Goal: Task Accomplishment & Management: Manage account settings

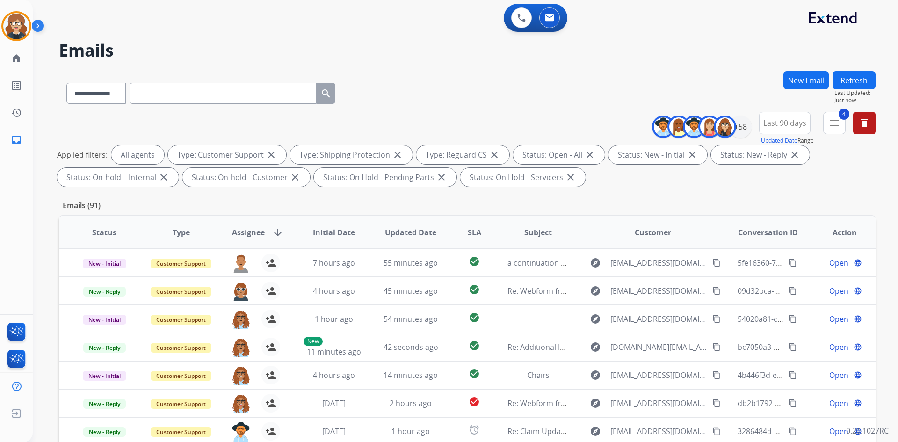
select select "**********"
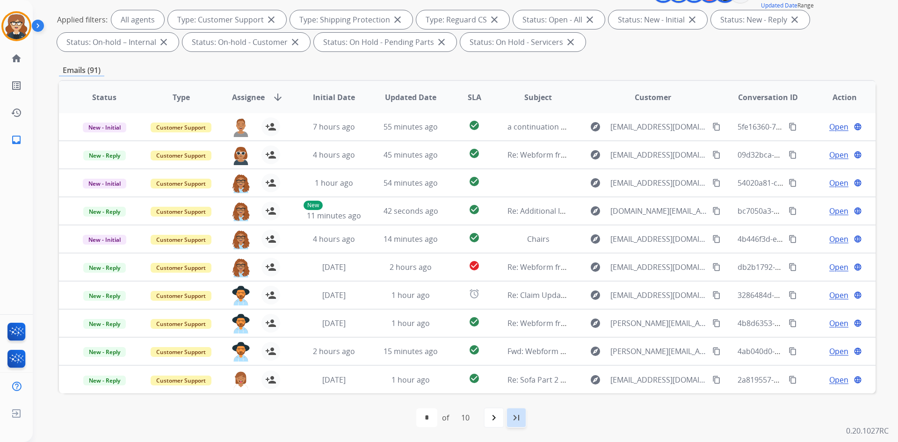
click at [514, 421] on mat-icon "last_page" at bounding box center [516, 417] width 11 height 11
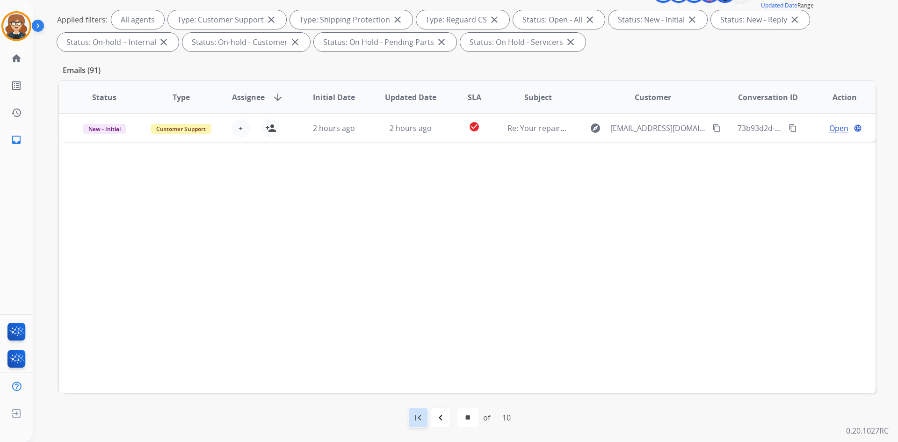
click at [414, 418] on mat-icon "first_page" at bounding box center [418, 417] width 11 height 11
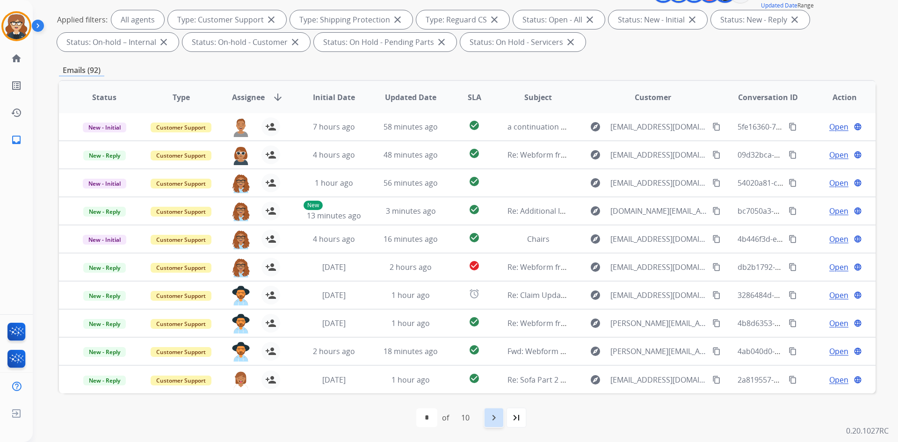
click at [496, 423] on mat-icon "navigate_next" at bounding box center [493, 417] width 11 height 11
select select "*"
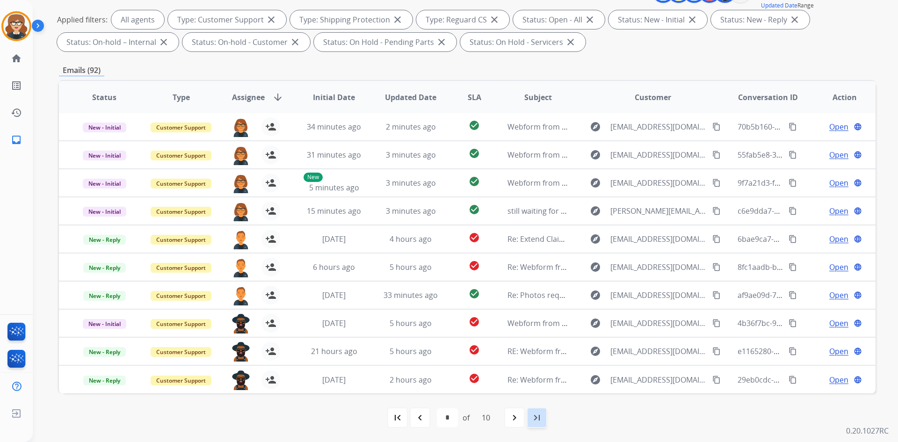
click at [536, 418] on mat-icon "last_page" at bounding box center [537, 417] width 11 height 11
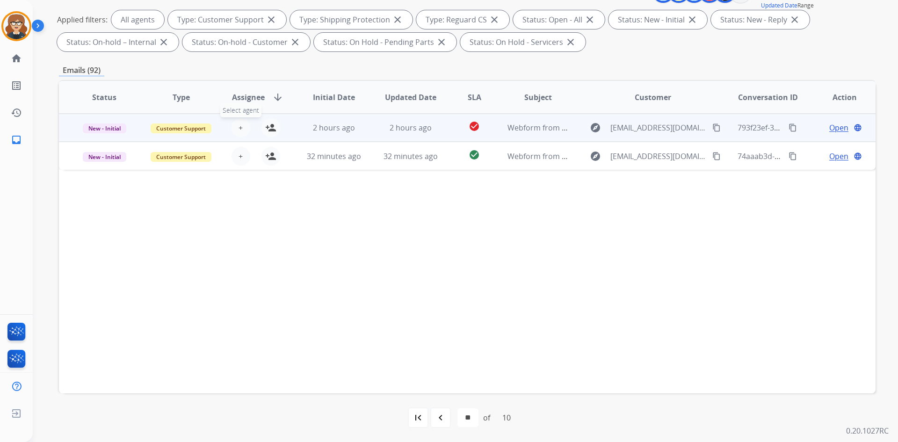
click at [239, 132] on span "+" at bounding box center [241, 127] width 4 height 11
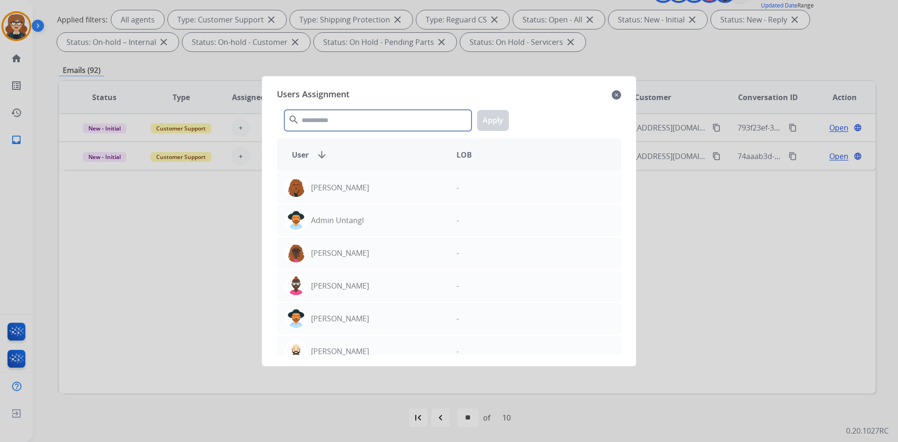
click at [337, 123] on input "text" at bounding box center [377, 120] width 187 height 21
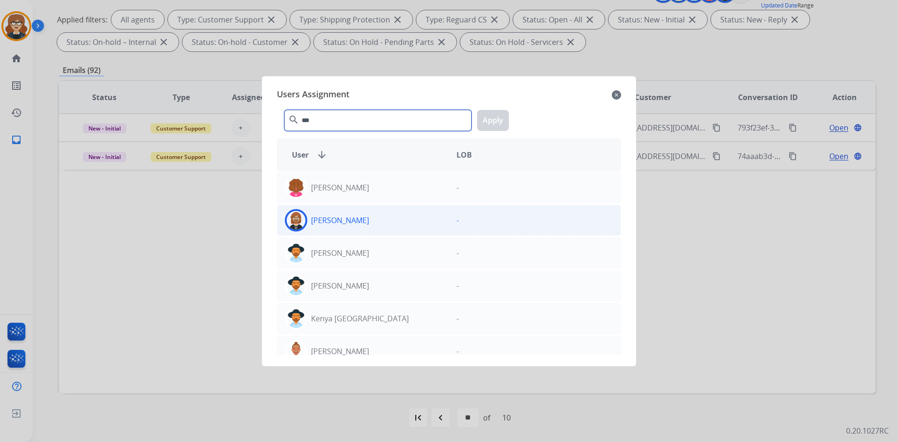
type input "***"
click at [292, 219] on img at bounding box center [296, 220] width 19 height 19
click at [491, 118] on button "Apply" at bounding box center [493, 120] width 32 height 21
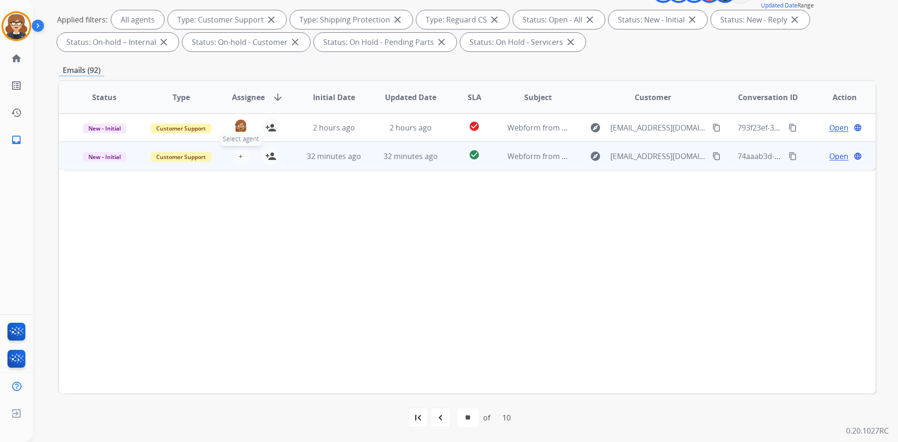
click at [240, 156] on span "+" at bounding box center [241, 156] width 4 height 11
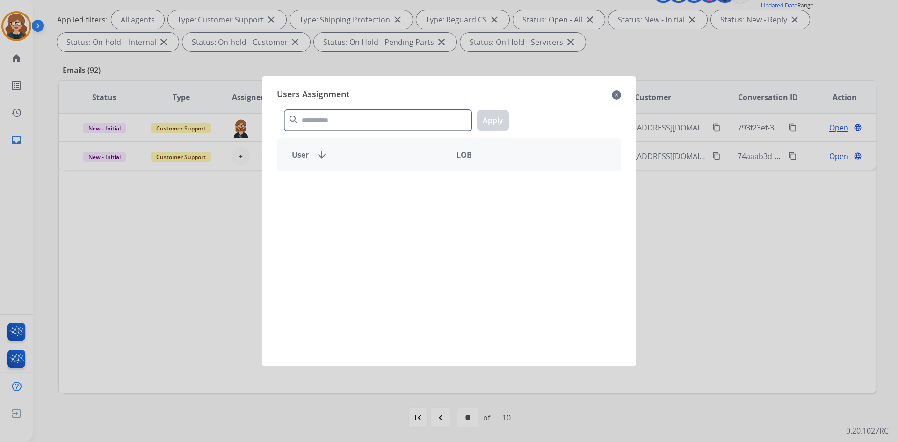
click at [307, 120] on input "text" at bounding box center [377, 120] width 187 height 21
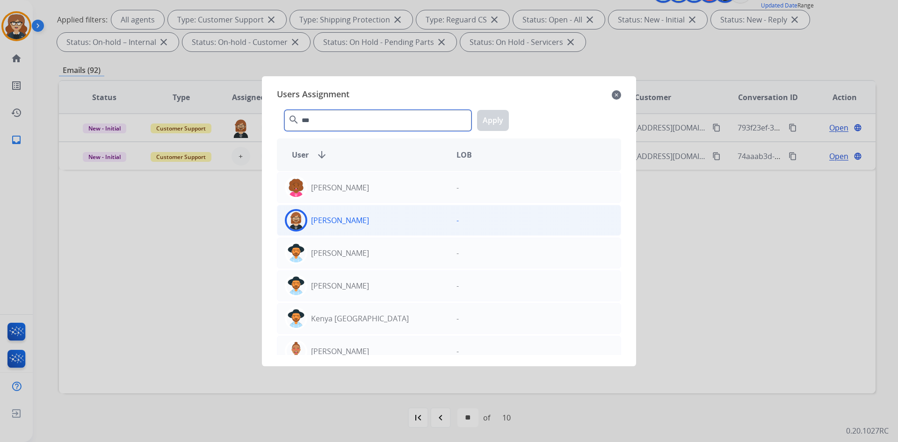
type input "***"
click at [299, 220] on img at bounding box center [296, 220] width 19 height 19
click at [494, 116] on button "Apply" at bounding box center [493, 120] width 32 height 21
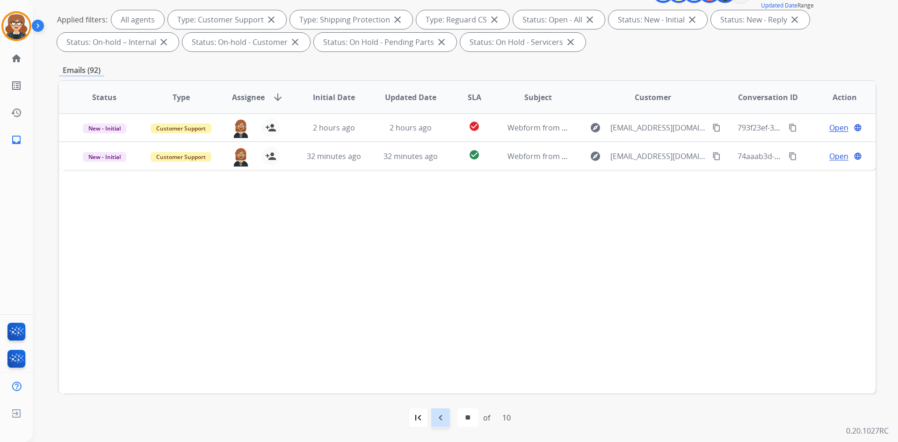
click at [443, 422] on mat-icon "navigate_before" at bounding box center [440, 417] width 11 height 11
select select "*"
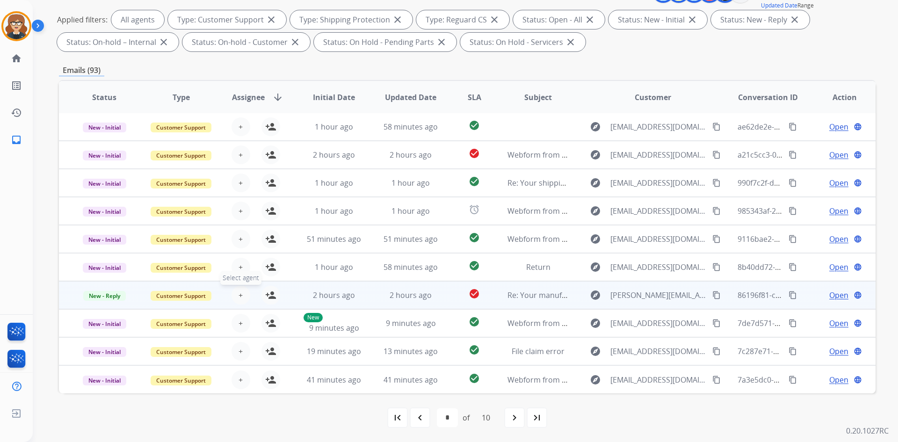
click at [239, 295] on span "+" at bounding box center [241, 295] width 4 height 11
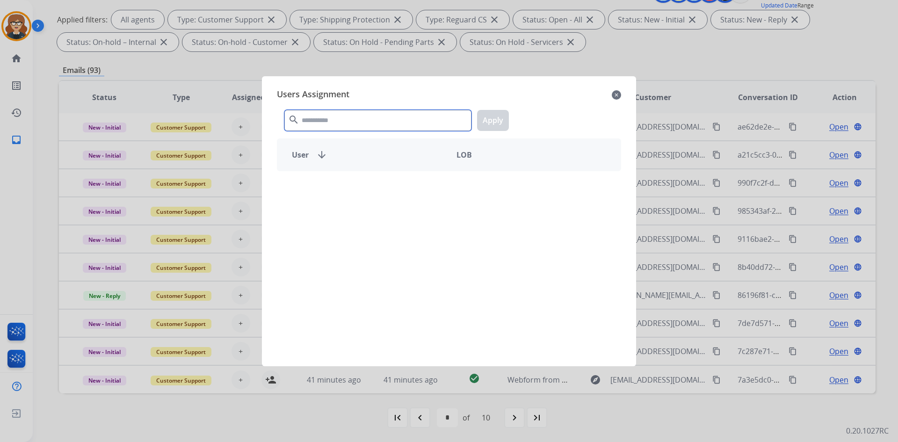
click at [316, 125] on input "text" at bounding box center [377, 120] width 187 height 21
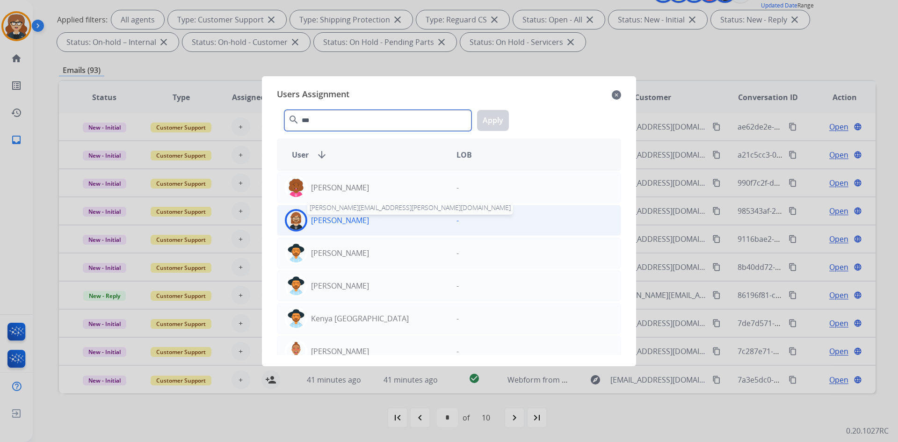
type input "***"
click at [328, 216] on p "[PERSON_NAME]" at bounding box center [340, 220] width 58 height 11
click at [493, 119] on button "Apply" at bounding box center [493, 120] width 32 height 21
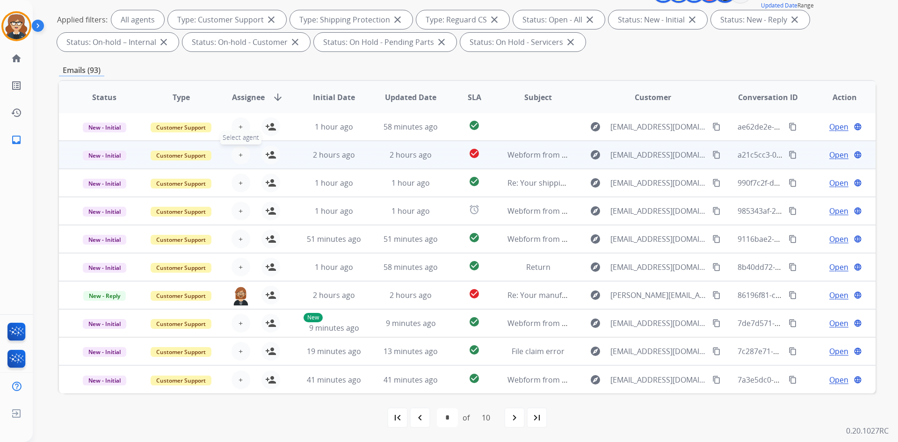
click at [240, 153] on span "+" at bounding box center [241, 154] width 4 height 11
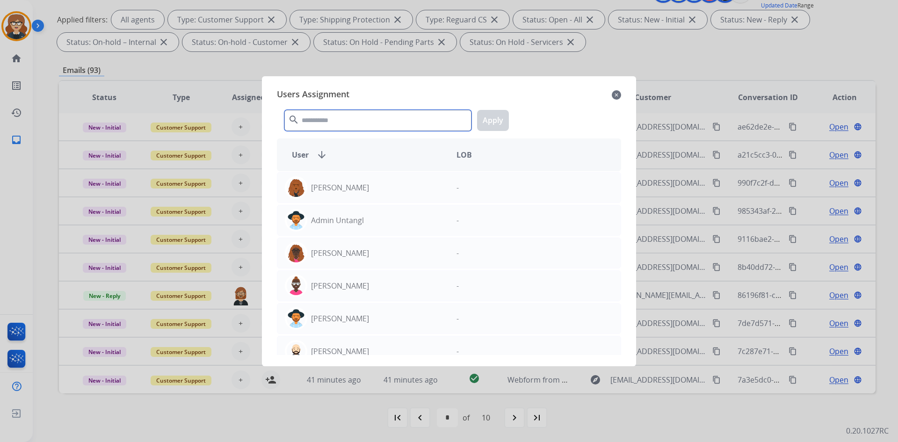
click at [326, 116] on input "text" at bounding box center [377, 120] width 187 height 21
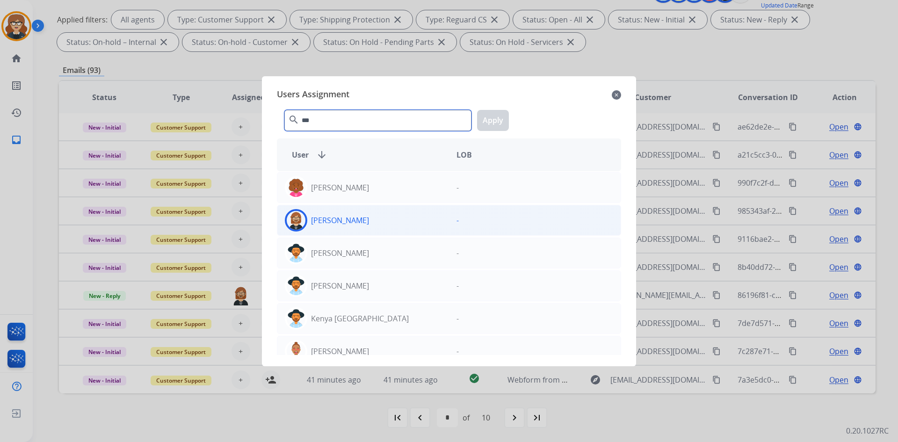
type input "***"
click at [297, 225] on img at bounding box center [296, 220] width 19 height 19
click at [488, 117] on button "Apply" at bounding box center [493, 120] width 32 height 21
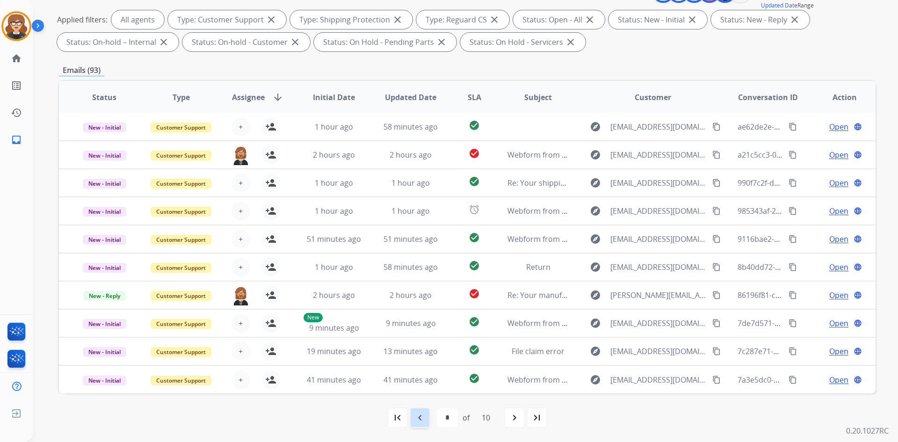
click at [424, 422] on div "navigate_before" at bounding box center [420, 418] width 21 height 21
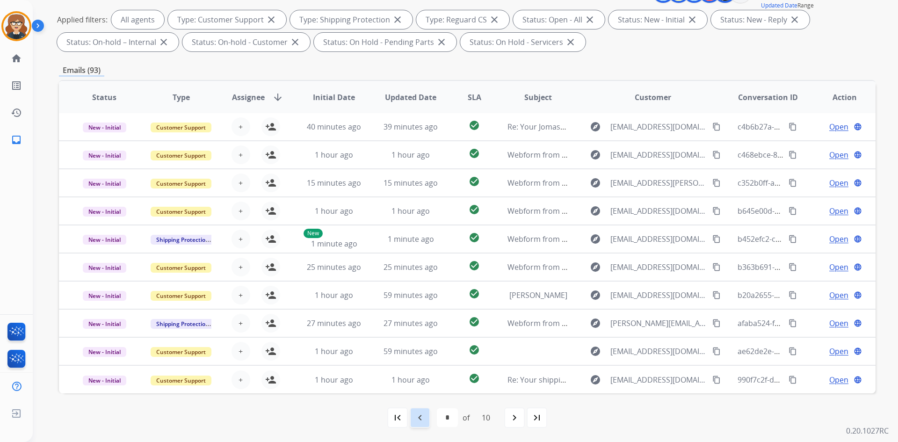
click at [415, 417] on mat-icon "navigate_before" at bounding box center [420, 417] width 11 height 11
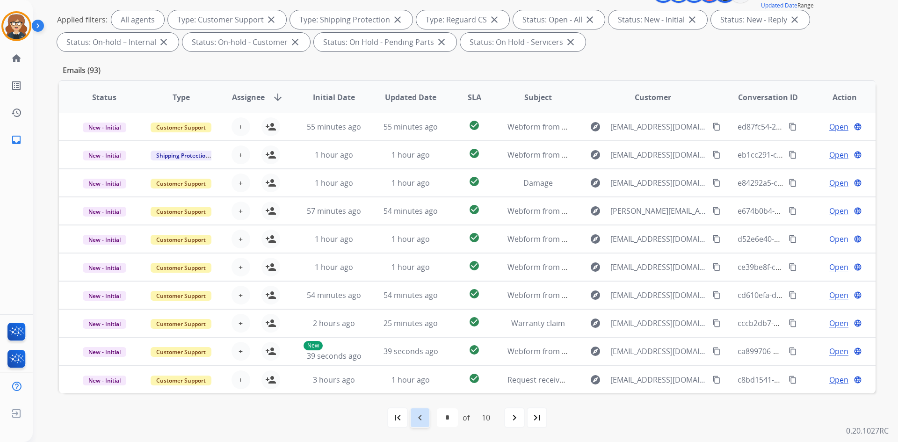
click at [421, 419] on mat-icon "navigate_before" at bounding box center [420, 417] width 11 height 11
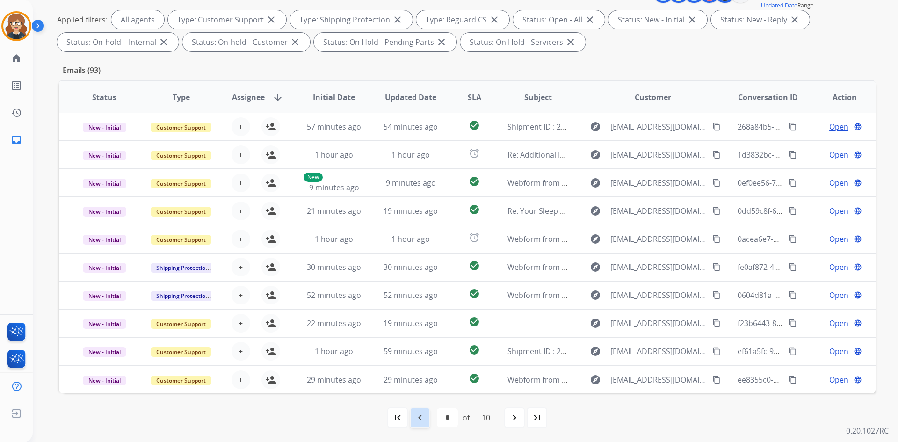
click at [419, 414] on mat-icon "navigate_before" at bounding box center [420, 417] width 11 height 11
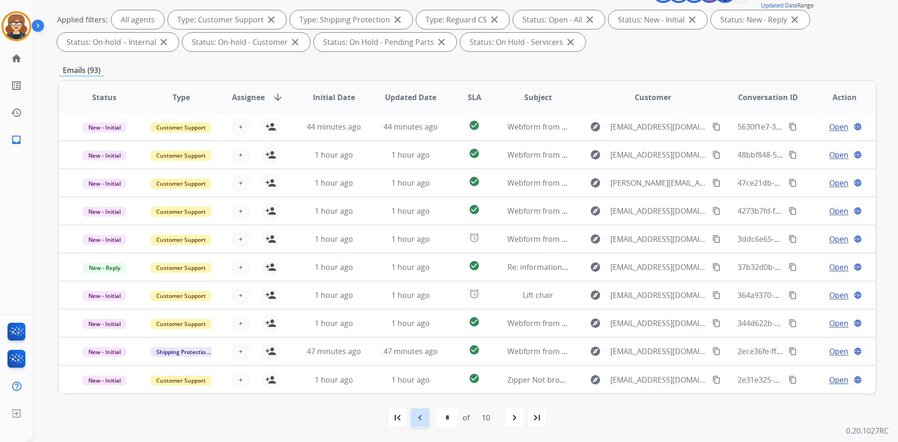
click at [419, 421] on mat-icon "navigate_before" at bounding box center [420, 417] width 11 height 11
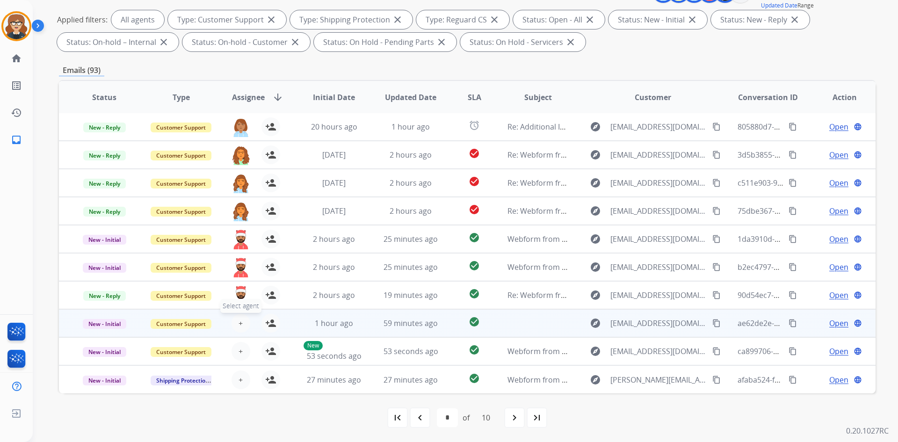
click at [239, 324] on span "+" at bounding box center [241, 323] width 4 height 11
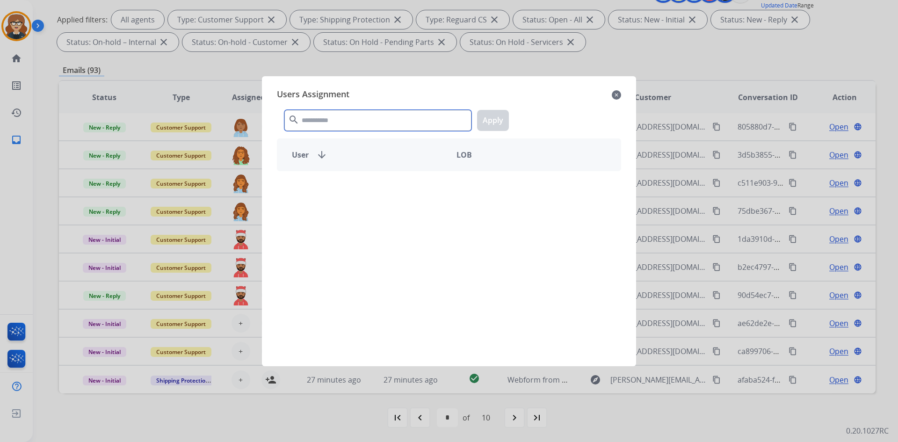
click at [346, 119] on input "text" at bounding box center [377, 120] width 187 height 21
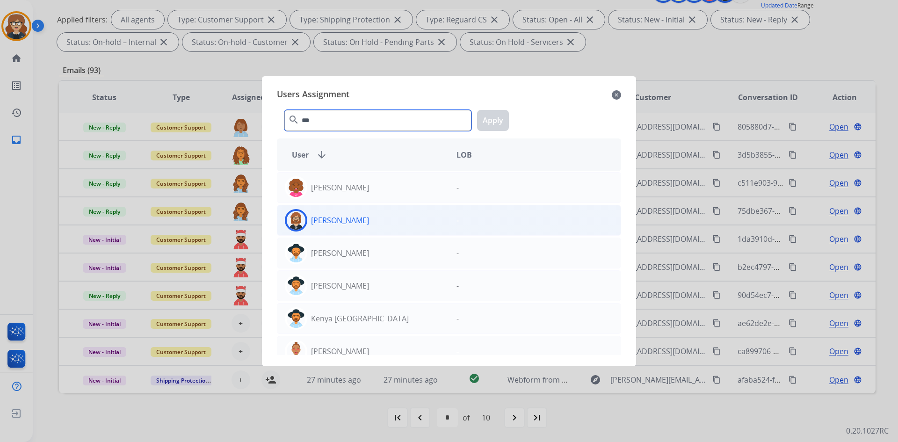
type input "***"
click at [300, 221] on img at bounding box center [296, 220] width 19 height 19
click at [496, 117] on button "Apply" at bounding box center [493, 120] width 32 height 21
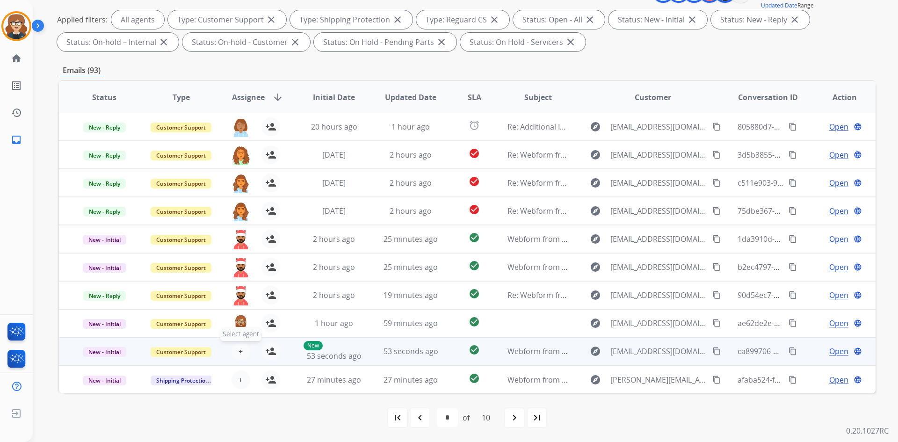
click at [234, 351] on button "+ Select agent" at bounding box center [241, 351] width 19 height 19
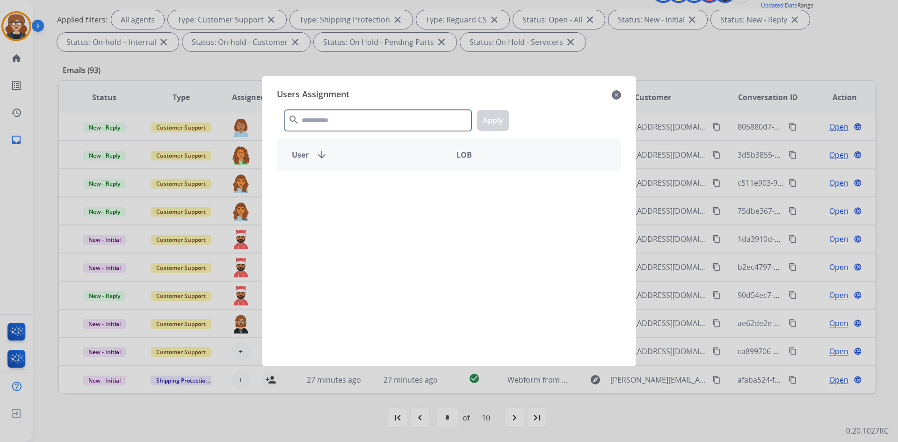
click at [311, 120] on input "text" at bounding box center [377, 120] width 187 height 21
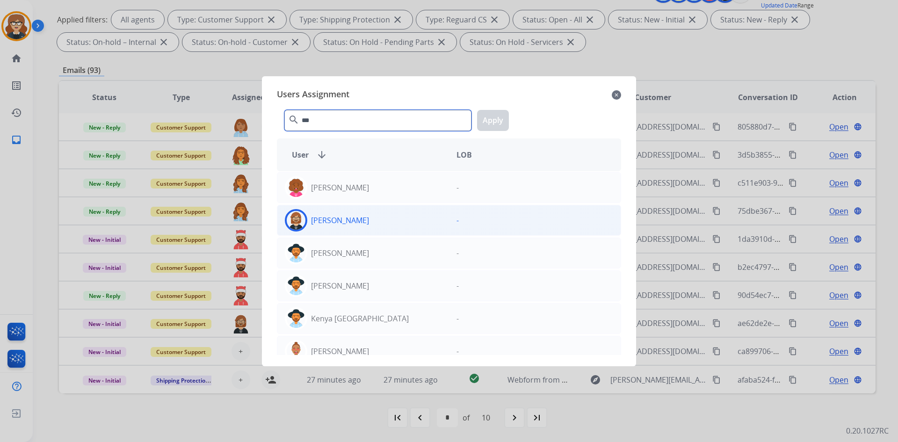
type input "***"
click at [295, 221] on img at bounding box center [296, 220] width 19 height 19
click at [493, 116] on button "Apply" at bounding box center [493, 120] width 32 height 21
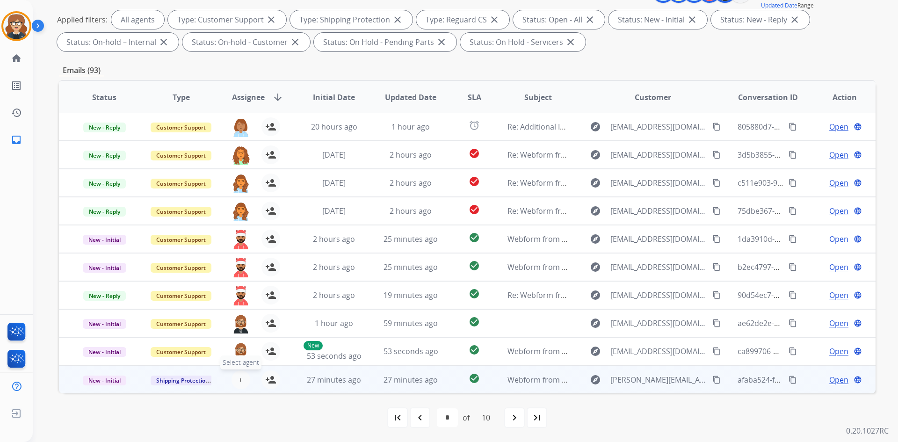
click at [240, 377] on span "+" at bounding box center [241, 379] width 4 height 11
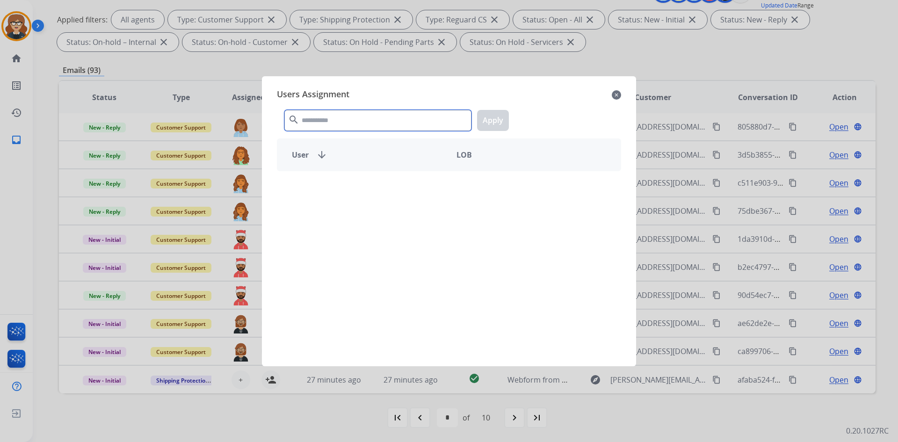
click at [335, 117] on input "text" at bounding box center [377, 120] width 187 height 21
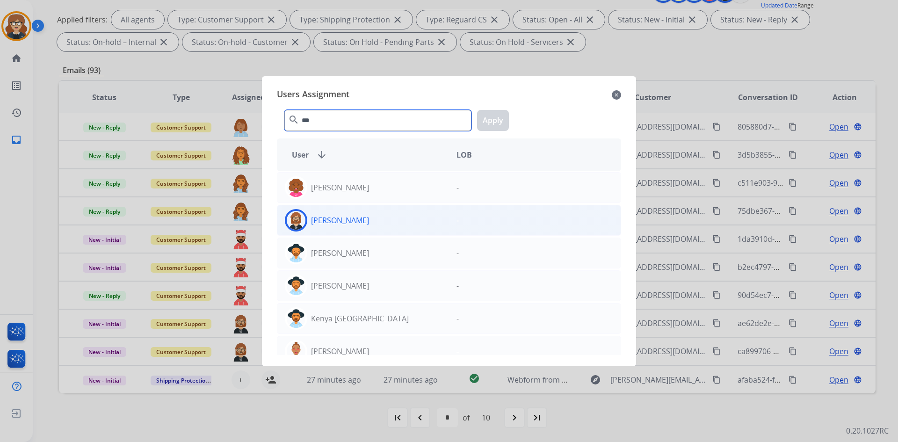
type input "***"
click at [299, 218] on img at bounding box center [296, 220] width 19 height 19
click at [486, 117] on button "Apply" at bounding box center [493, 120] width 32 height 21
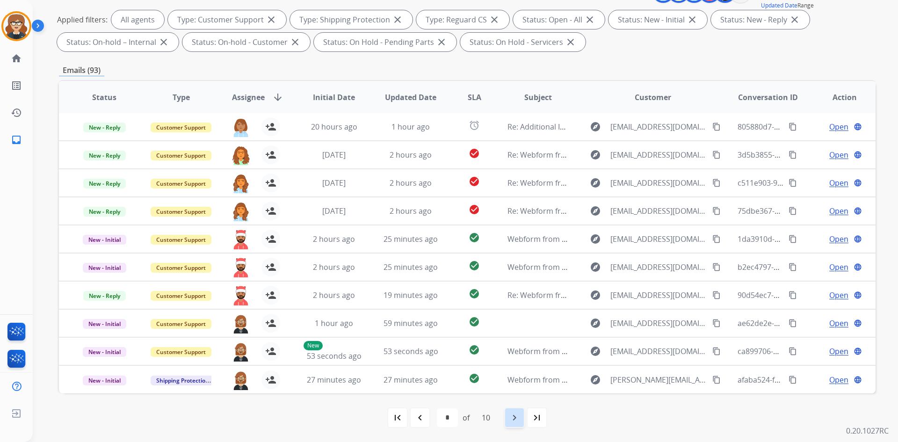
click at [507, 418] on div "navigate_next" at bounding box center [514, 418] width 21 height 21
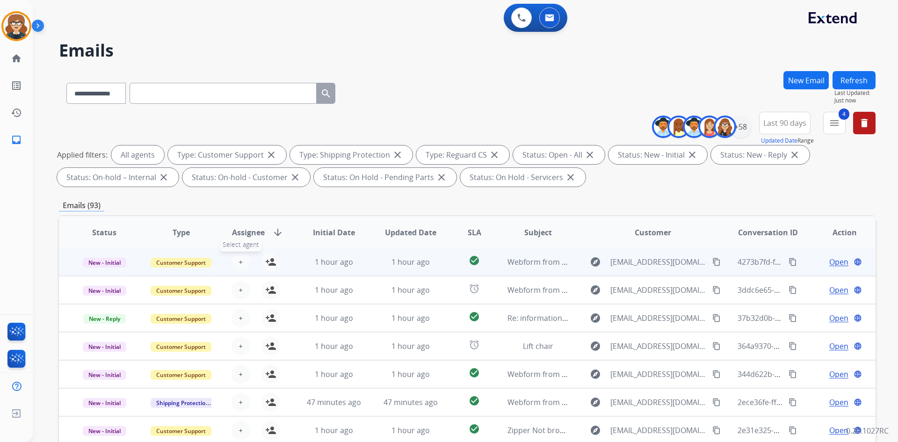
click at [239, 263] on span "+" at bounding box center [241, 261] width 4 height 11
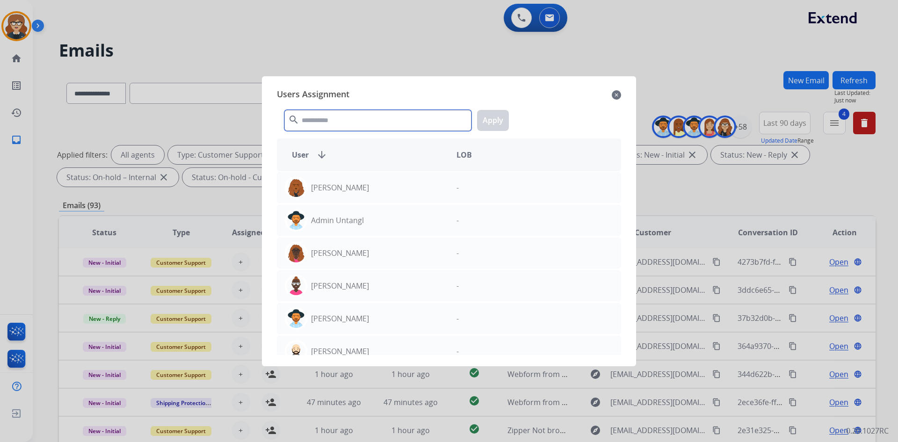
click at [344, 124] on input "text" at bounding box center [377, 120] width 187 height 21
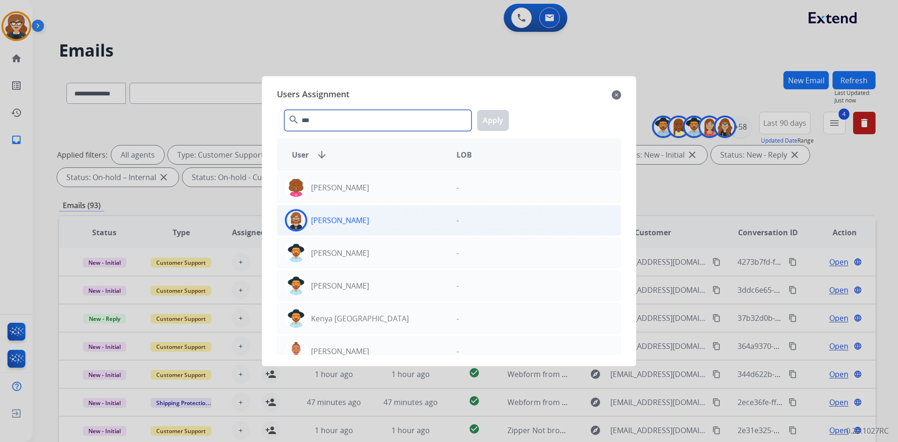
type input "***"
click at [292, 220] on img at bounding box center [296, 220] width 19 height 19
click at [486, 117] on button "Apply" at bounding box center [493, 120] width 32 height 21
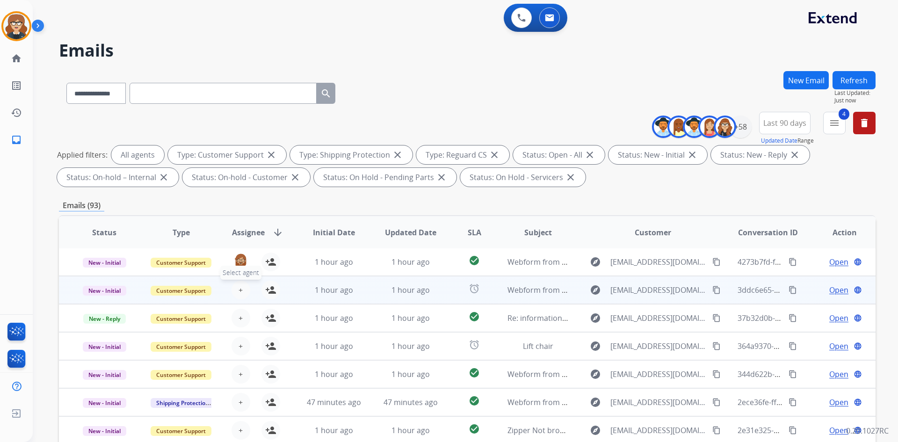
click at [235, 288] on button "+ Select agent" at bounding box center [241, 290] width 19 height 19
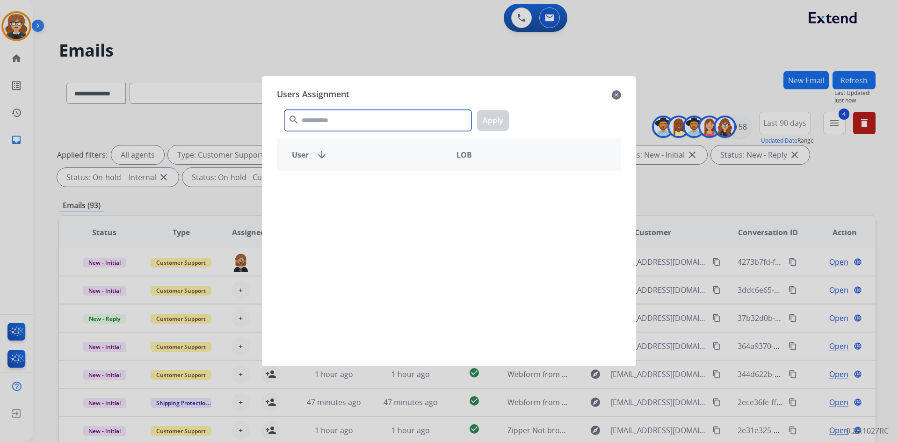
click at [331, 120] on input "text" at bounding box center [377, 120] width 187 height 21
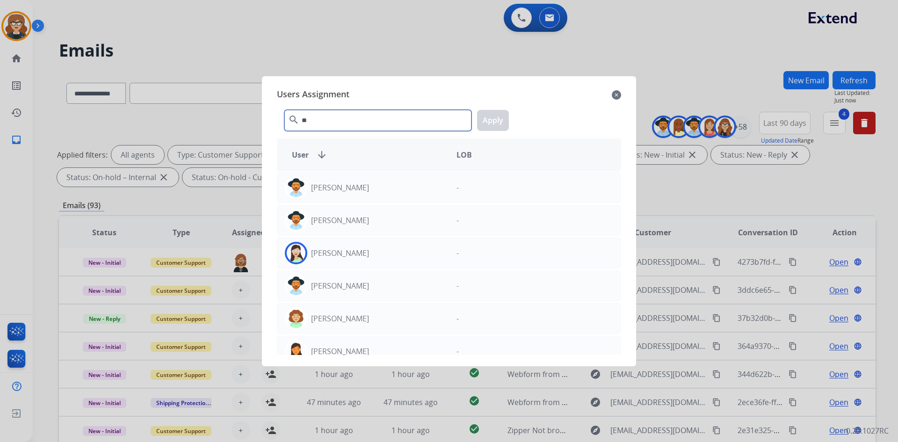
type input "*"
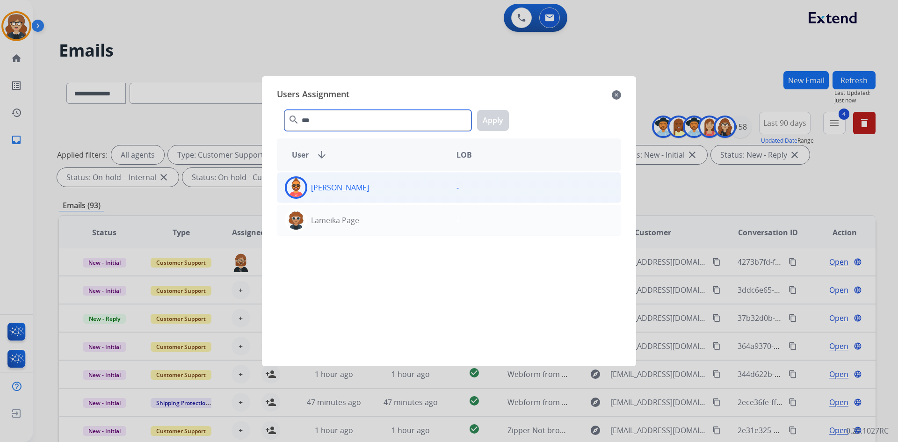
type input "***"
click at [300, 183] on img at bounding box center [296, 187] width 19 height 19
click at [490, 120] on button "Apply" at bounding box center [493, 120] width 32 height 21
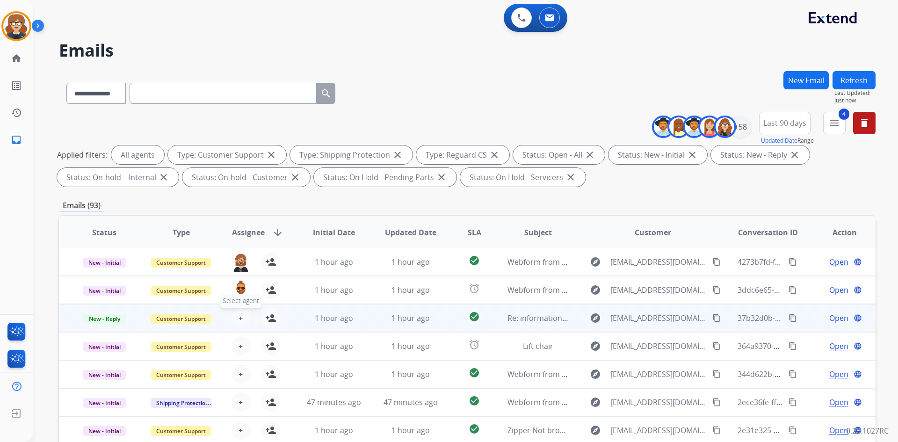
click at [235, 315] on button "+ Select agent" at bounding box center [241, 318] width 19 height 19
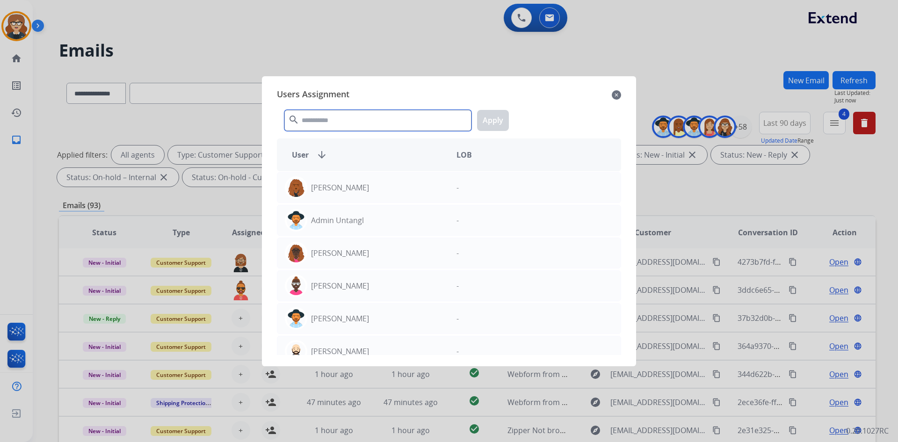
click at [329, 116] on input "text" at bounding box center [377, 120] width 187 height 21
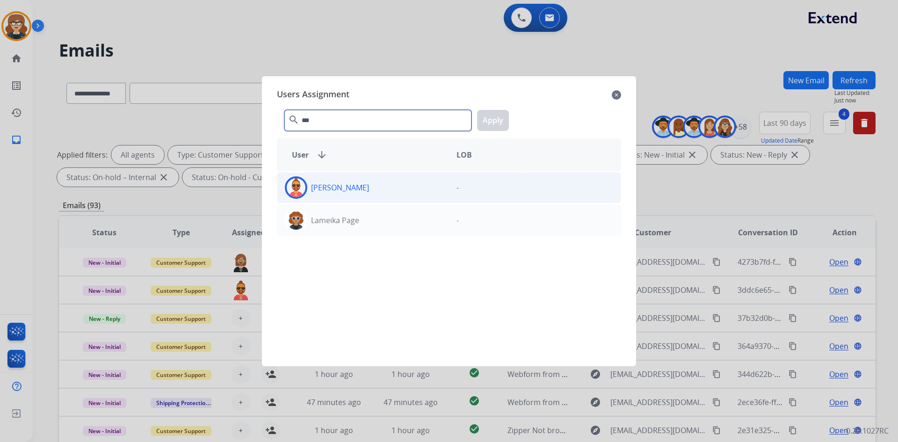
type input "***"
click at [297, 190] on img at bounding box center [296, 187] width 19 height 19
click at [490, 118] on button "Apply" at bounding box center [493, 120] width 32 height 21
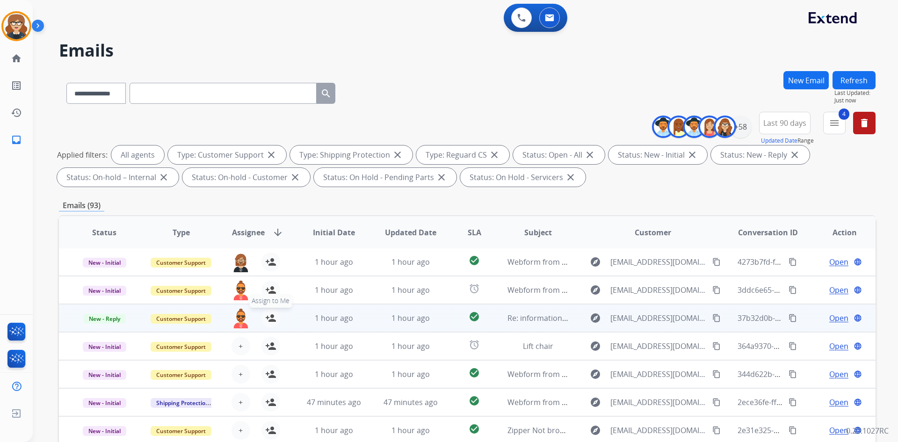
scroll to position [135, 0]
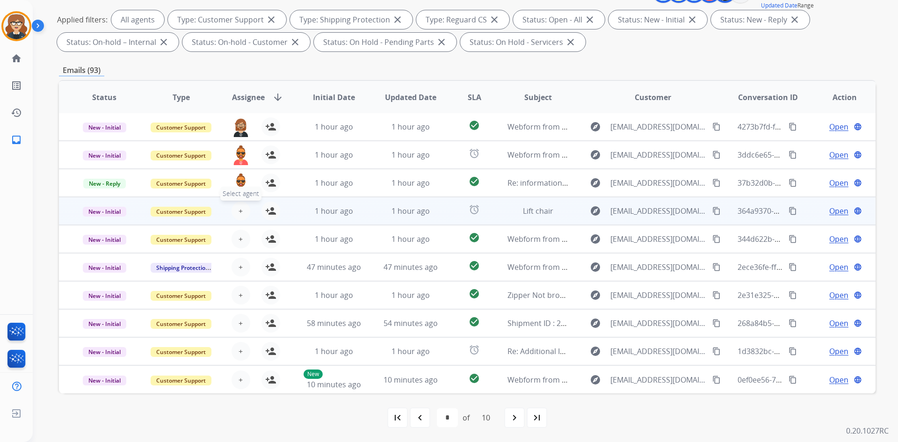
click at [235, 208] on button "+ Select agent" at bounding box center [241, 211] width 19 height 19
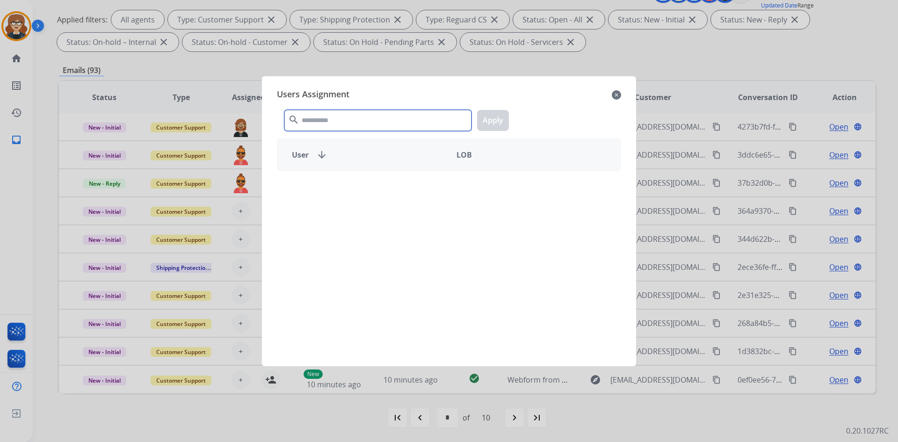
click at [344, 118] on input "text" at bounding box center [377, 120] width 187 height 21
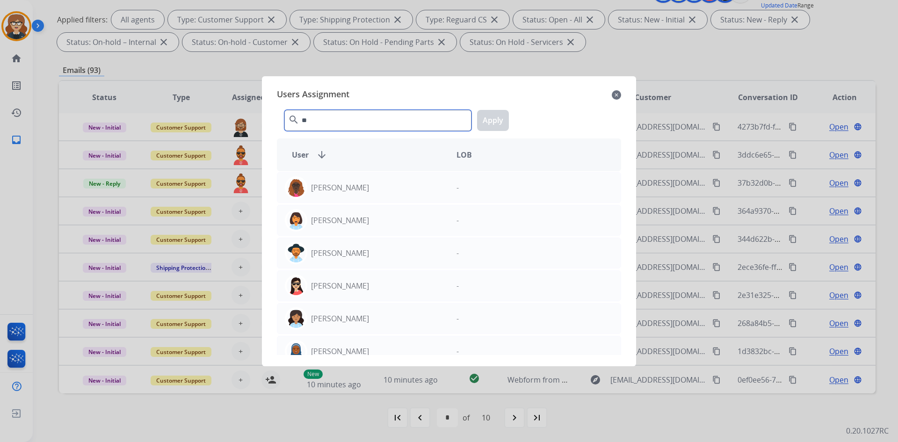
click at [321, 121] on input "**" at bounding box center [377, 120] width 187 height 21
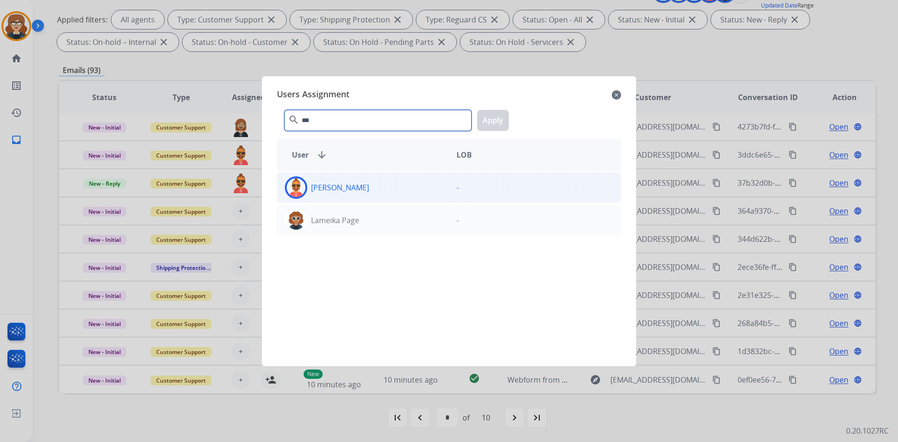
type input "***"
click at [294, 184] on img at bounding box center [296, 187] width 19 height 19
click at [514, 111] on div "*** search Apply" at bounding box center [449, 118] width 344 height 32
click at [484, 121] on button "Apply" at bounding box center [493, 120] width 32 height 21
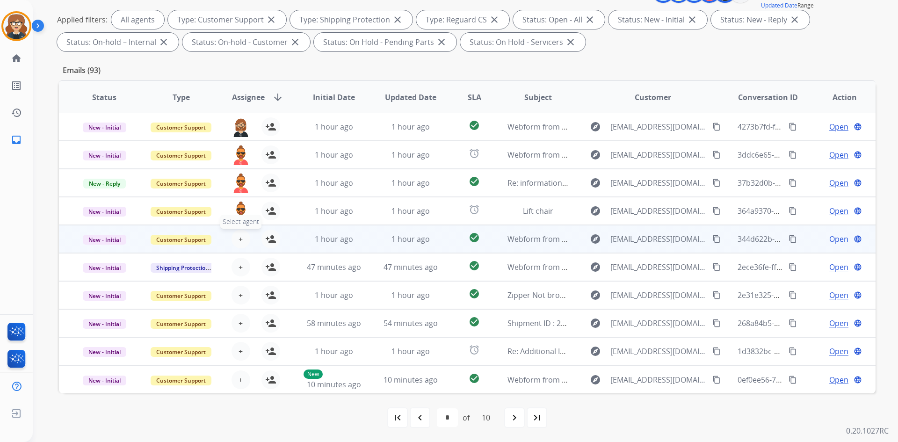
click at [239, 243] on span "+" at bounding box center [241, 238] width 4 height 11
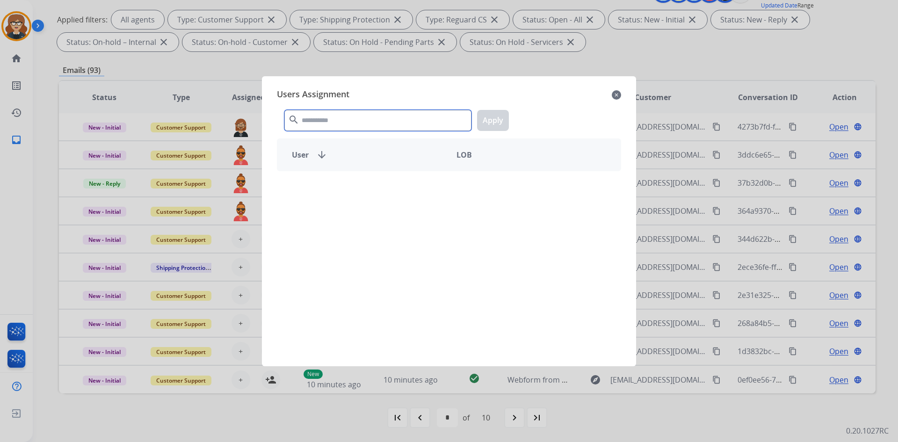
click at [321, 125] on input "text" at bounding box center [377, 120] width 187 height 21
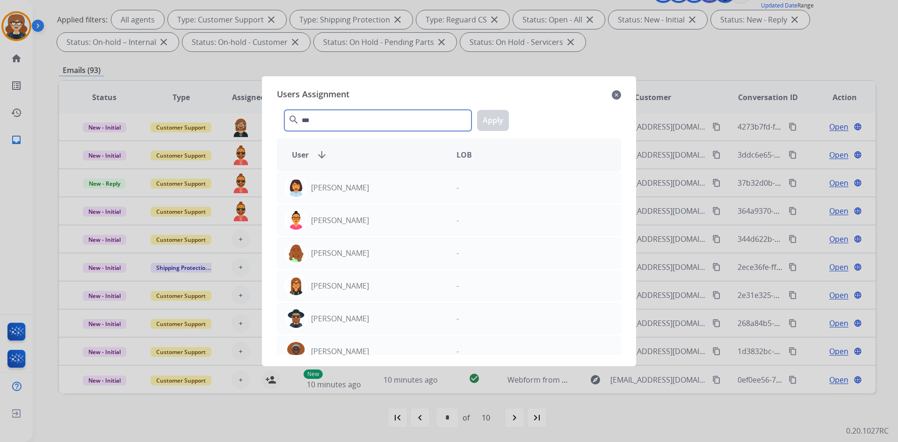
click at [328, 116] on input "***" at bounding box center [377, 120] width 187 height 21
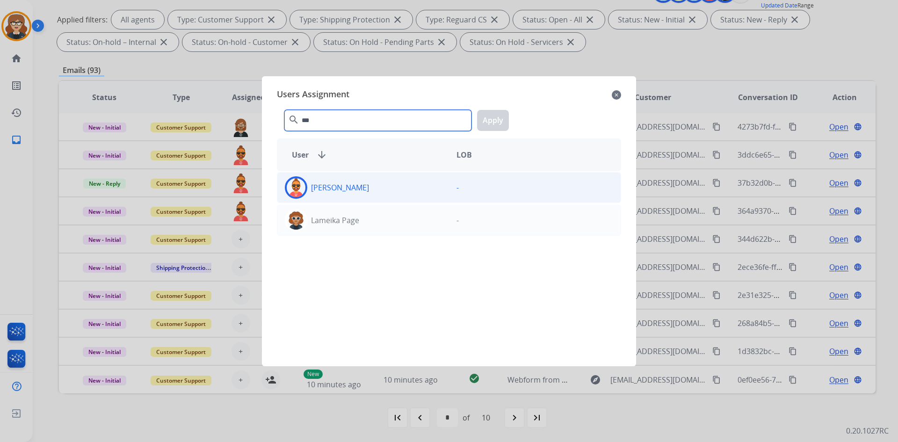
type input "***"
click at [296, 185] on img at bounding box center [296, 187] width 19 height 19
click at [506, 116] on button "Apply" at bounding box center [493, 120] width 32 height 21
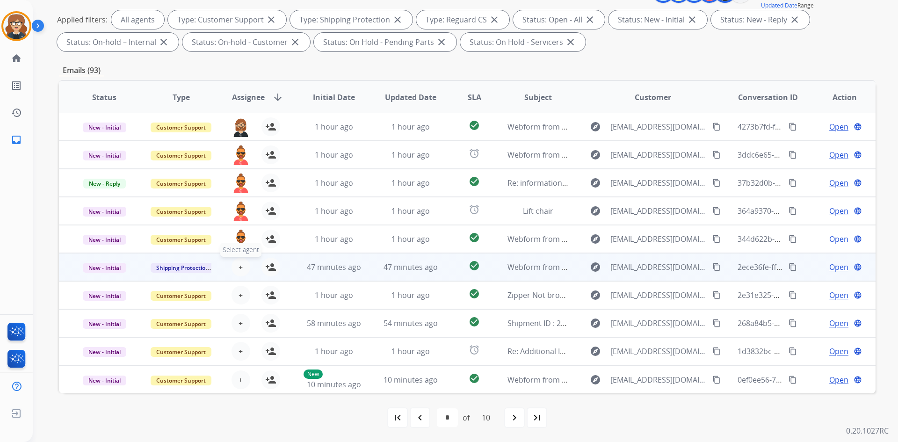
click at [242, 264] on button "+ Select agent" at bounding box center [241, 267] width 19 height 19
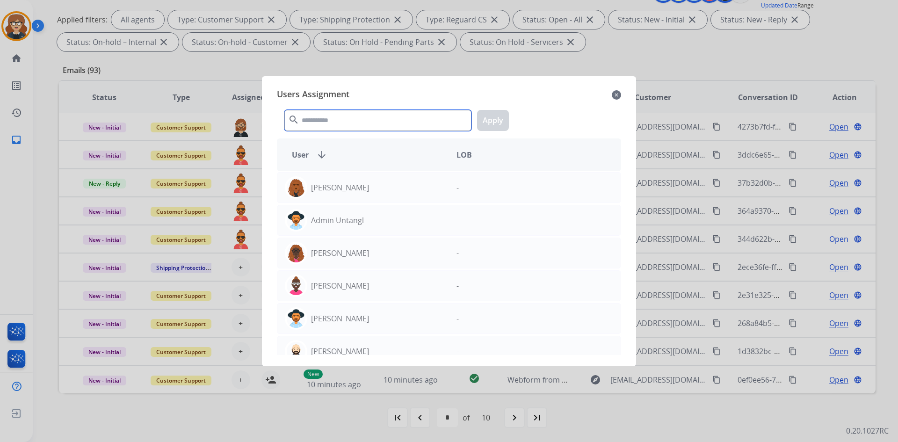
click at [322, 125] on input "text" at bounding box center [377, 120] width 187 height 21
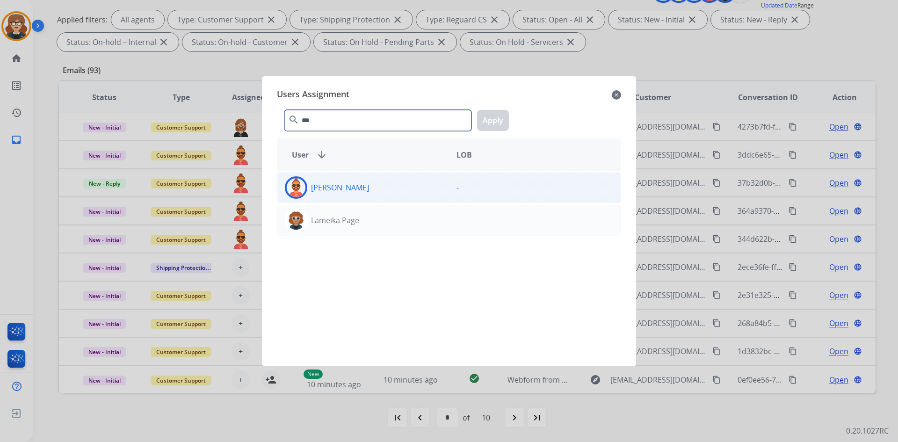
type input "***"
click at [293, 187] on img at bounding box center [296, 187] width 19 height 19
click at [490, 116] on button "Apply" at bounding box center [493, 120] width 32 height 21
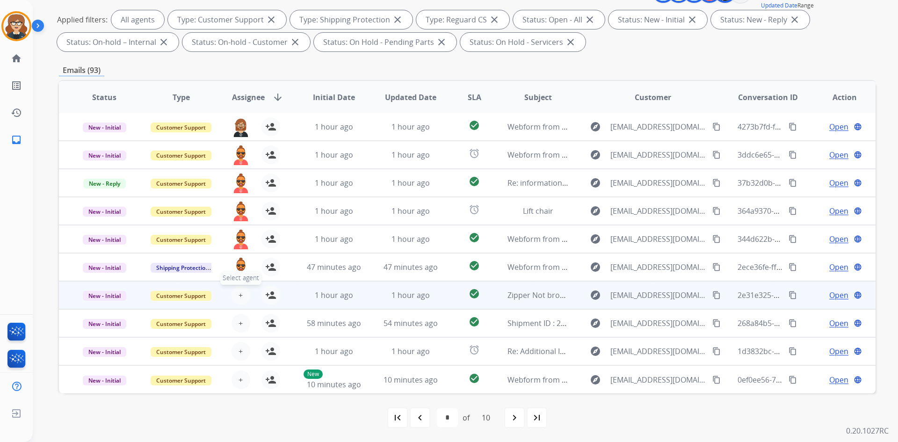
click at [239, 297] on span "+" at bounding box center [241, 295] width 4 height 11
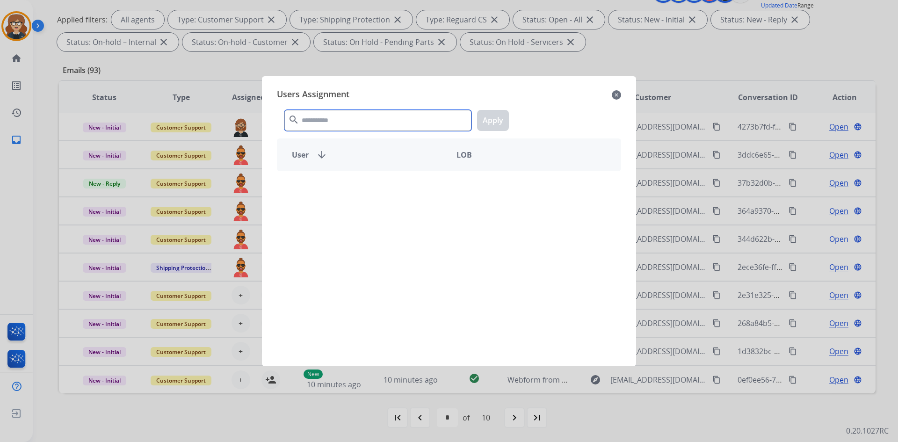
click at [360, 116] on input "text" at bounding box center [377, 120] width 187 height 21
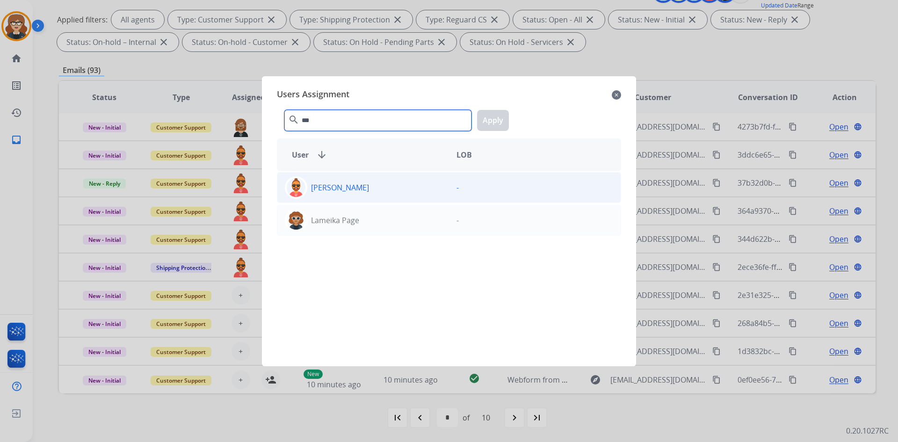
type input "***"
click at [291, 194] on img at bounding box center [296, 187] width 19 height 19
click at [490, 125] on button "Apply" at bounding box center [493, 120] width 32 height 21
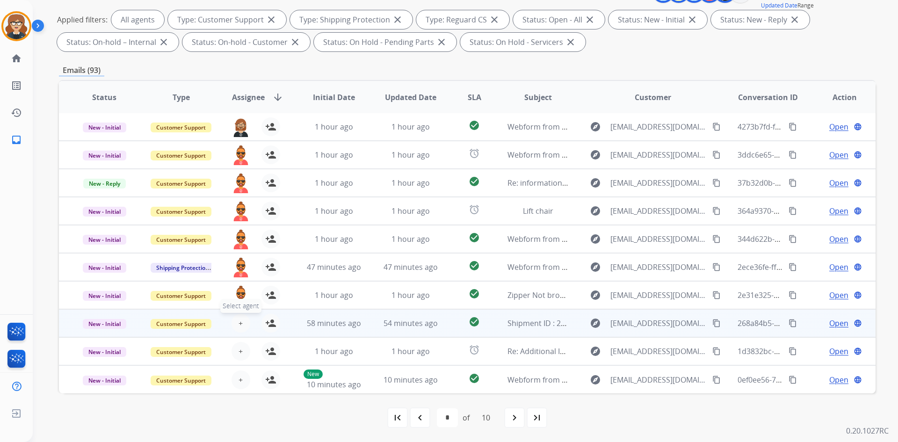
click at [236, 325] on button "+ Select agent" at bounding box center [241, 323] width 19 height 19
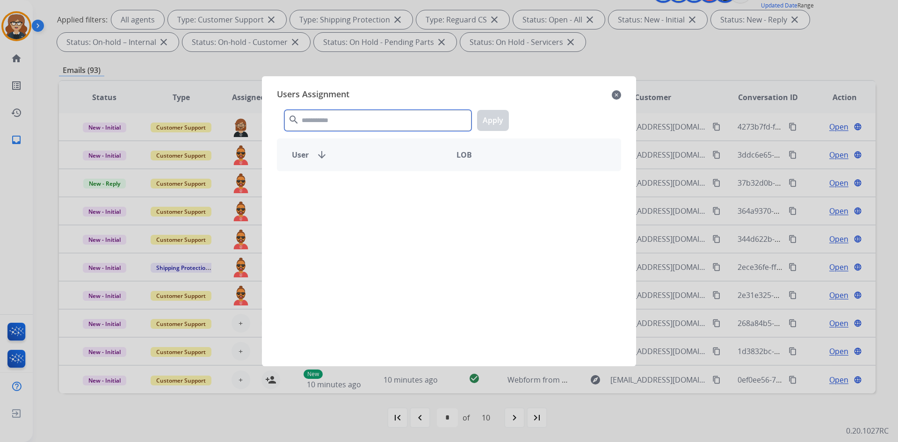
click at [353, 127] on input "text" at bounding box center [377, 120] width 187 height 21
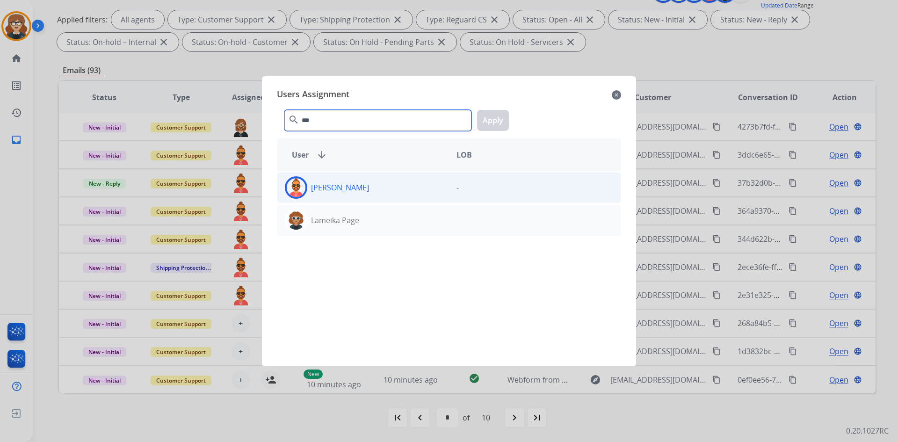
type input "***"
click at [293, 193] on img at bounding box center [296, 187] width 19 height 19
click at [492, 119] on button "Apply" at bounding box center [493, 120] width 32 height 21
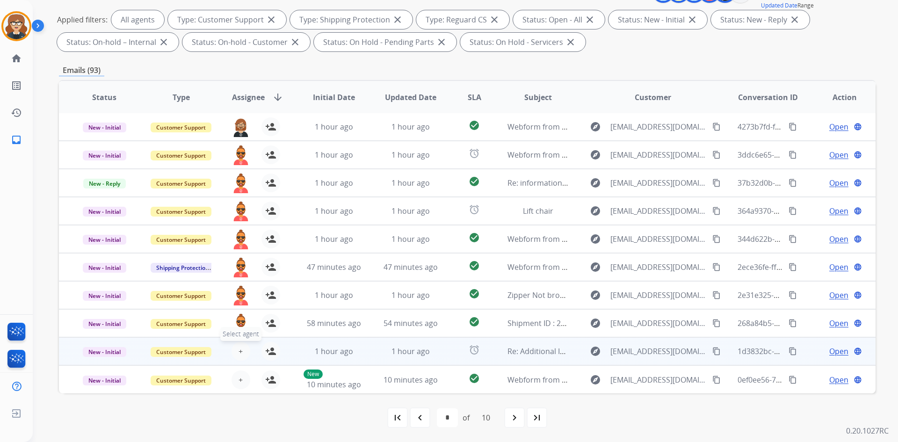
click at [240, 354] on span "+" at bounding box center [241, 351] width 4 height 11
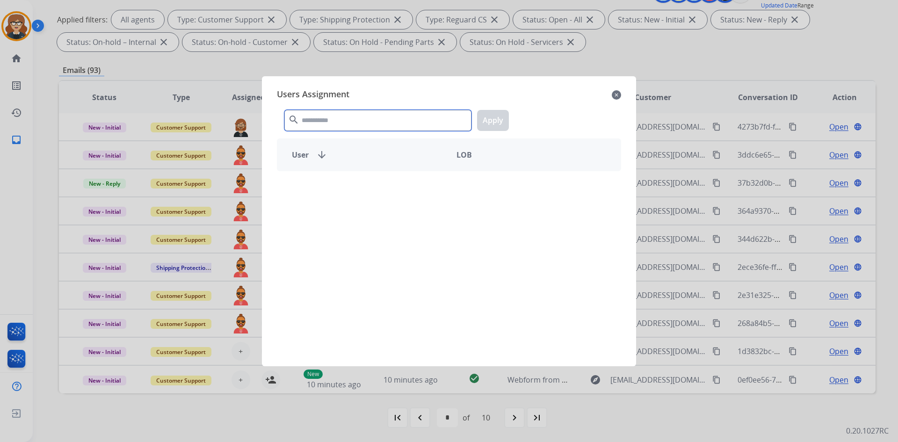
click at [352, 123] on input "text" at bounding box center [377, 120] width 187 height 21
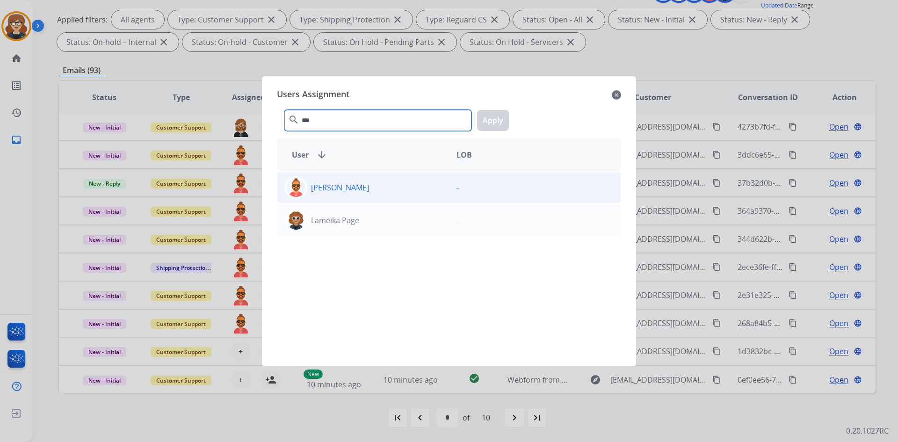
type input "***"
click at [295, 190] on img at bounding box center [296, 187] width 19 height 19
click at [495, 118] on button "Apply" at bounding box center [493, 120] width 32 height 21
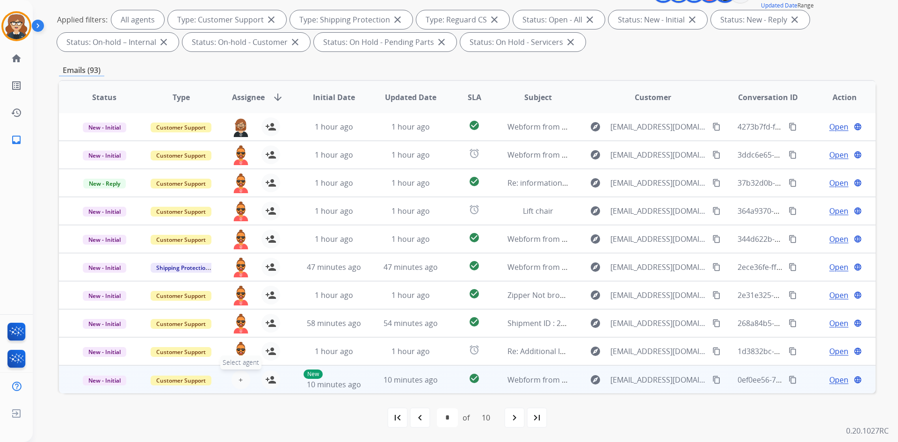
click at [234, 379] on button "+ Select agent" at bounding box center [241, 380] width 19 height 19
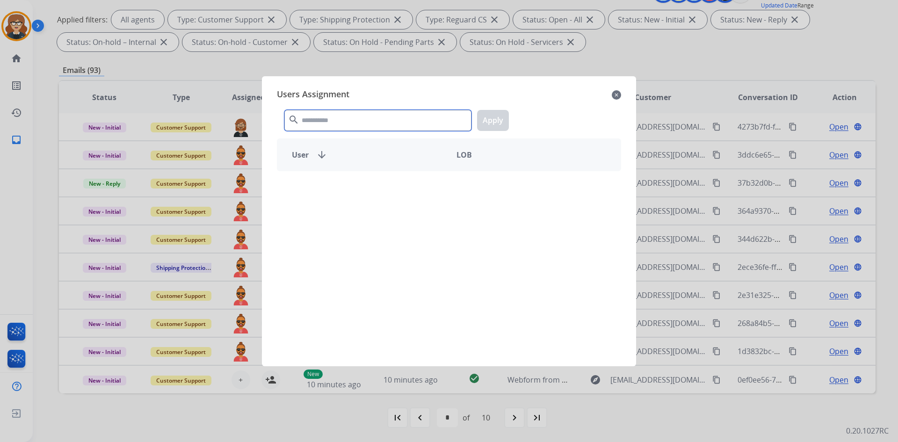
click at [343, 115] on input "text" at bounding box center [377, 120] width 187 height 21
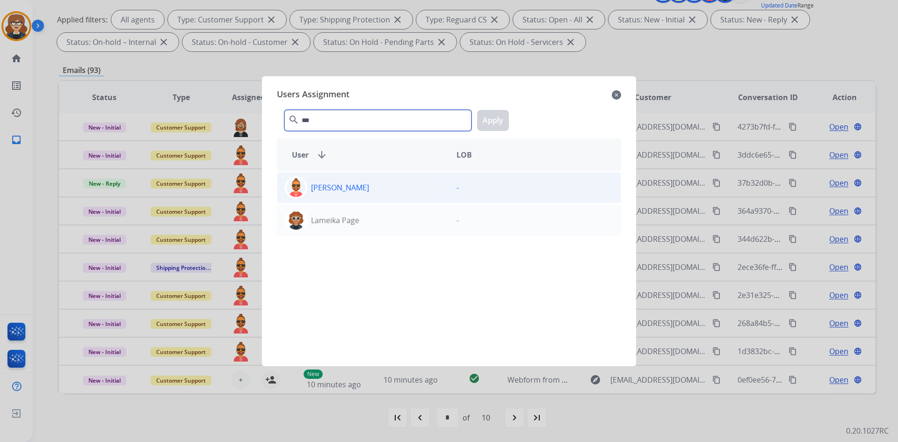
type input "***"
click at [295, 190] on img at bounding box center [296, 187] width 19 height 19
click at [299, 187] on img at bounding box center [296, 187] width 19 height 19
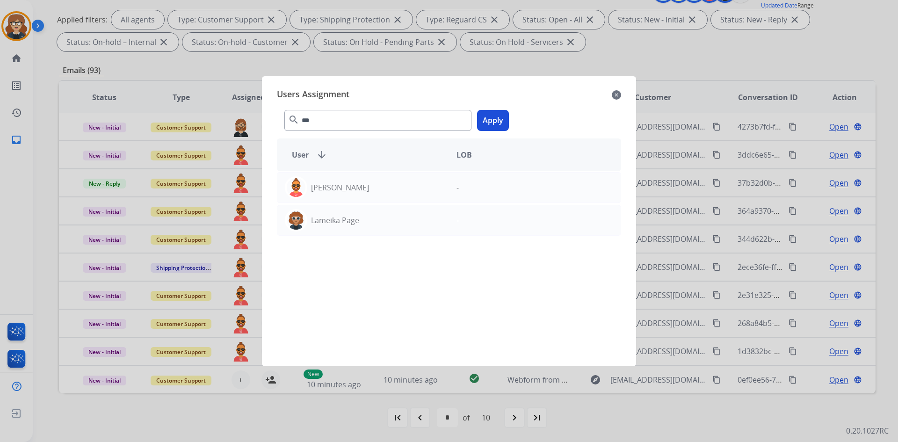
click at [491, 115] on button "Apply" at bounding box center [493, 120] width 32 height 21
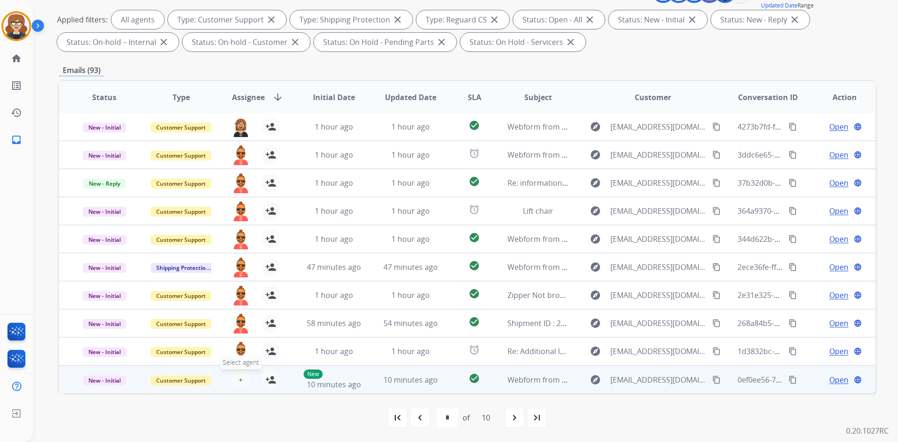
click at [239, 377] on span "+" at bounding box center [241, 379] width 4 height 11
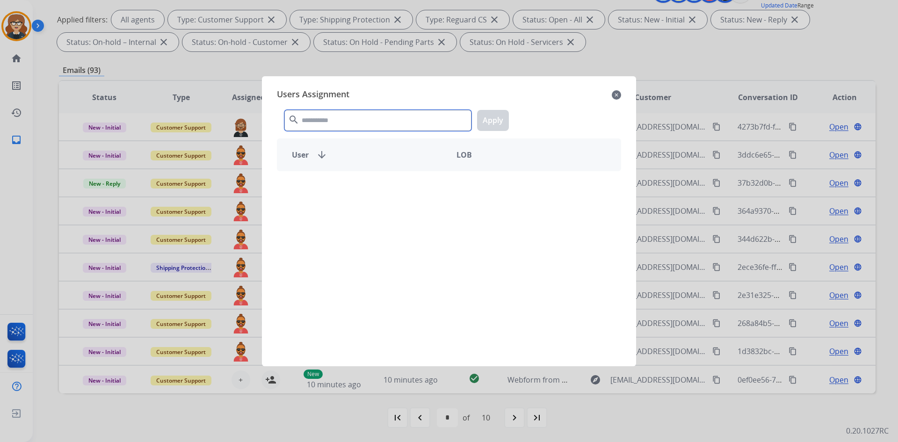
click at [337, 119] on input "text" at bounding box center [377, 120] width 187 height 21
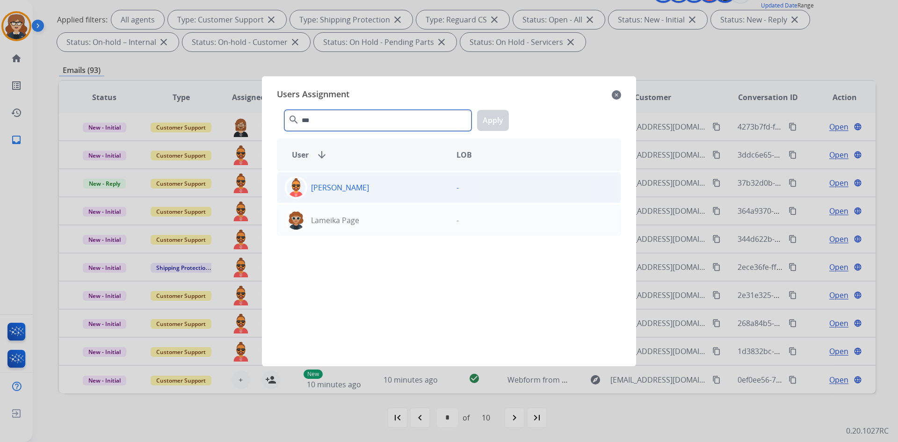
type input "***"
click at [294, 188] on img at bounding box center [296, 187] width 19 height 19
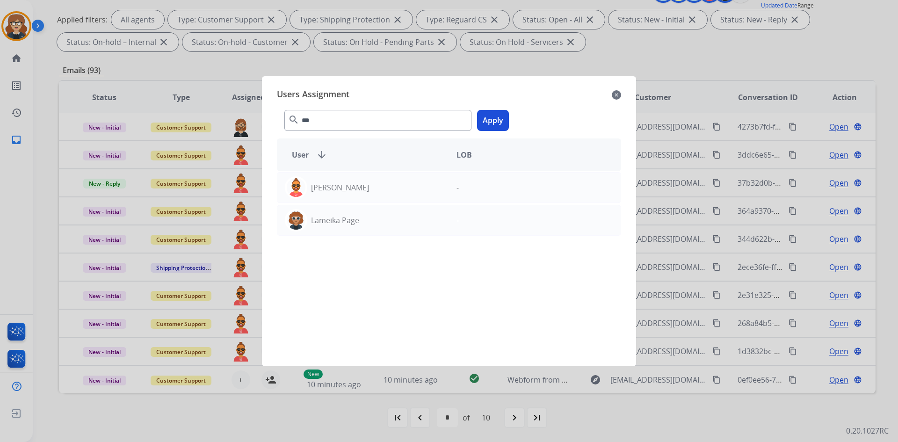
click at [497, 114] on button "Apply" at bounding box center [493, 120] width 32 height 21
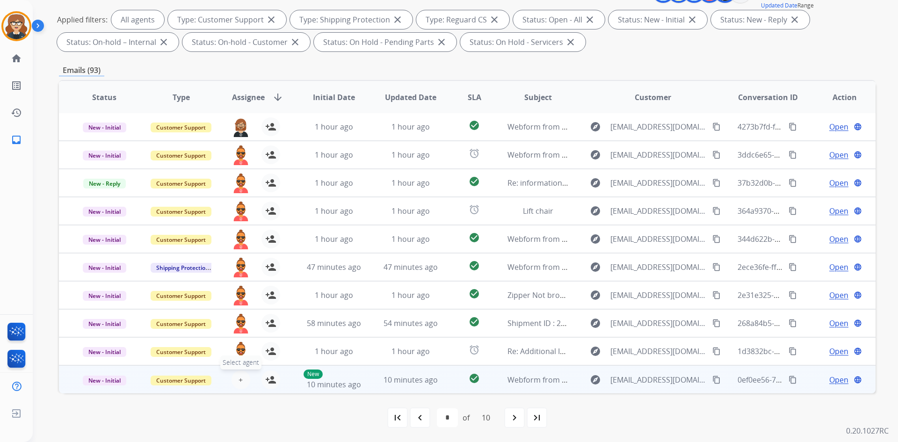
click at [242, 378] on button "+ Select agent" at bounding box center [241, 380] width 19 height 19
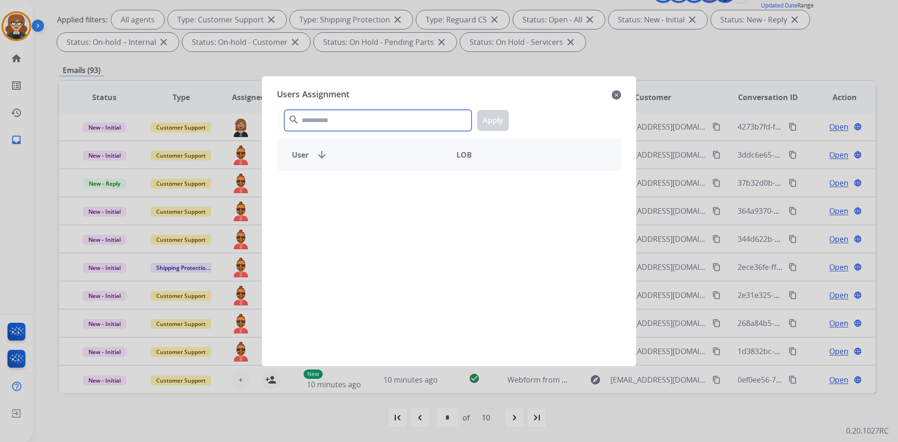
click at [341, 119] on input "text" at bounding box center [377, 120] width 187 height 21
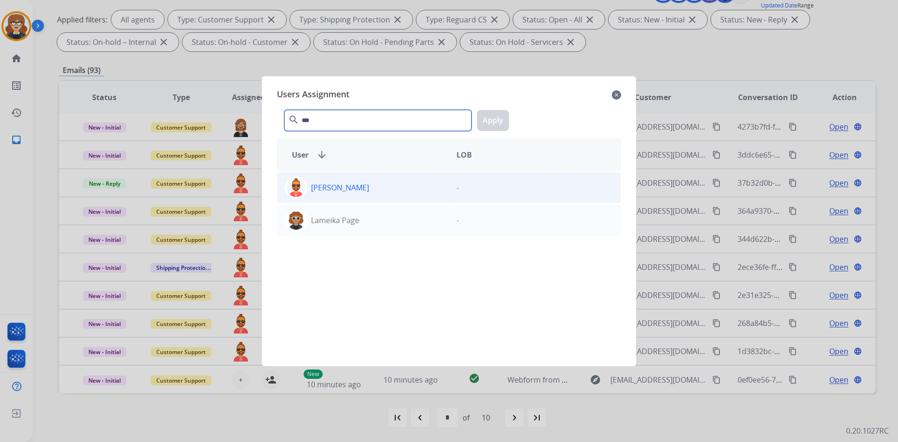
type input "***"
click at [296, 191] on img at bounding box center [296, 187] width 19 height 19
click at [295, 192] on img at bounding box center [296, 187] width 19 height 19
click at [293, 185] on img at bounding box center [296, 187] width 19 height 19
click at [488, 118] on button "Apply" at bounding box center [493, 120] width 32 height 21
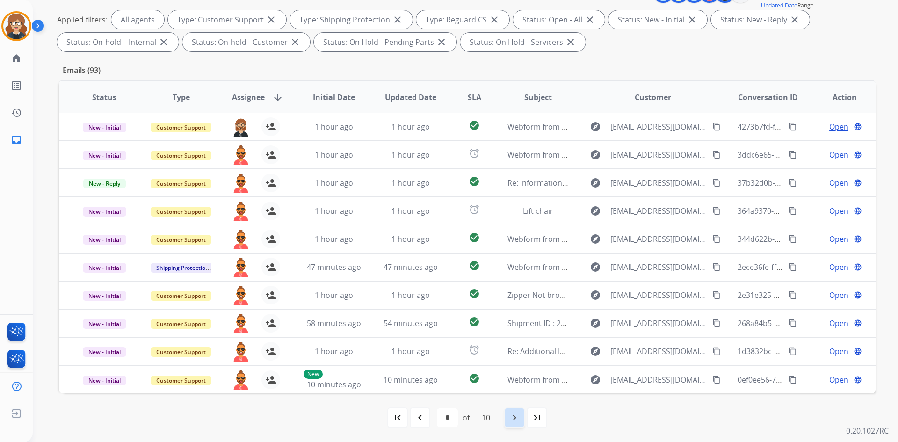
click at [512, 418] on mat-icon "navigate_next" at bounding box center [514, 417] width 11 height 11
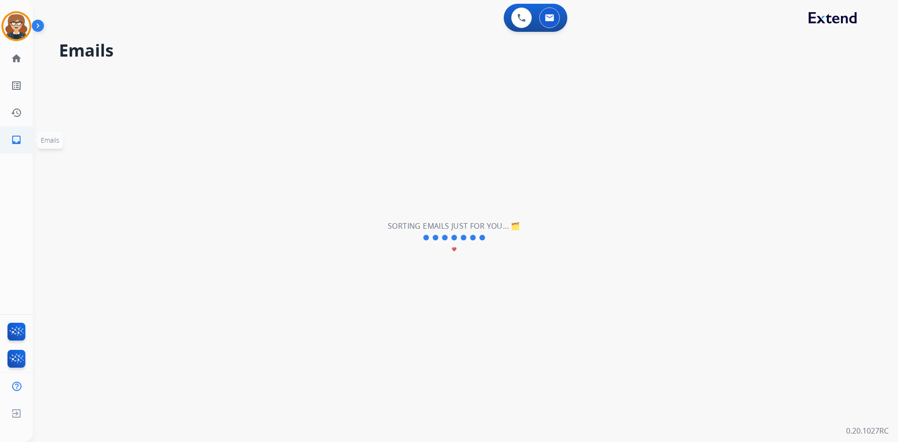
scroll to position [0, 0]
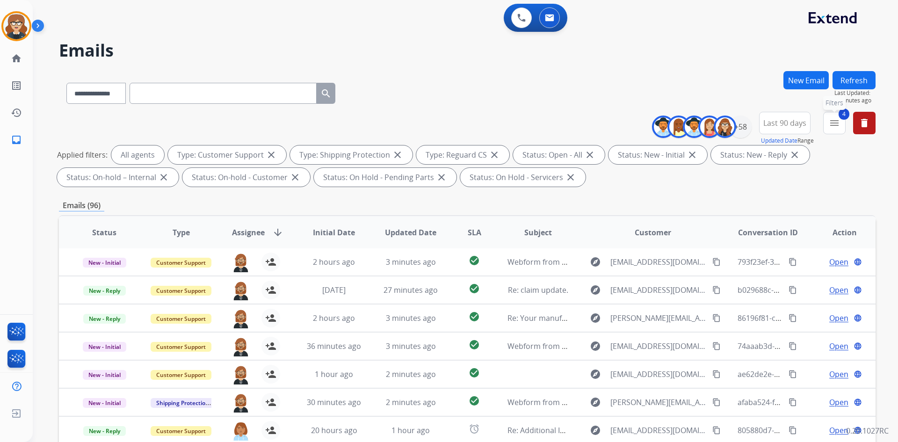
click at [836, 120] on mat-icon "menu" at bounding box center [834, 122] width 11 height 11
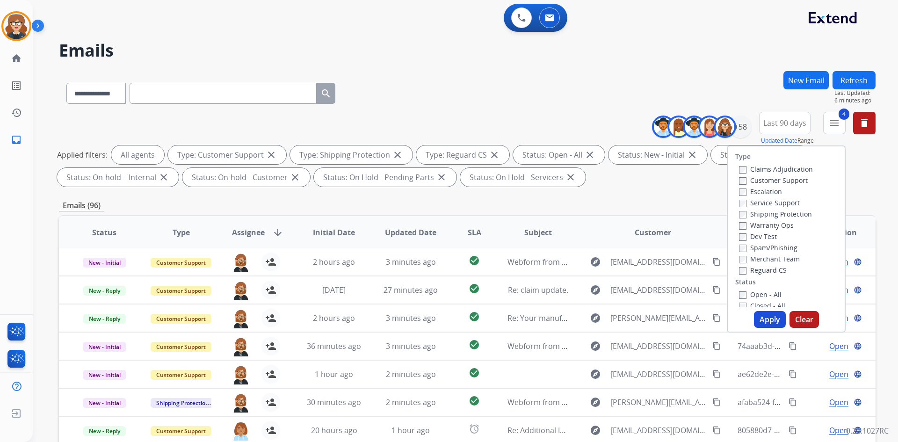
click at [676, 193] on div "**********" at bounding box center [467, 324] width 817 height 506
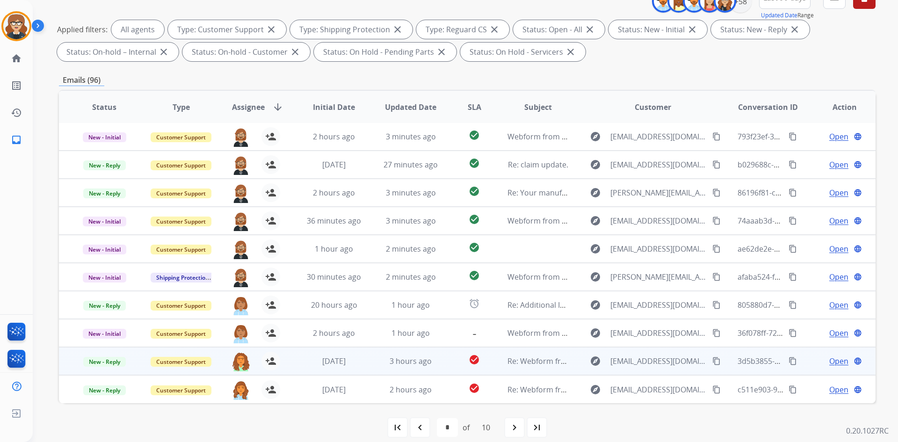
scroll to position [135, 0]
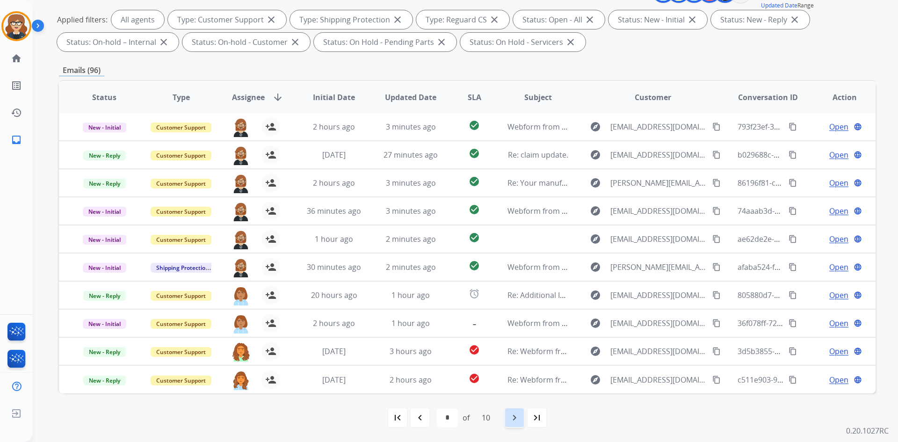
click at [515, 422] on mat-icon "navigate_next" at bounding box center [514, 417] width 11 height 11
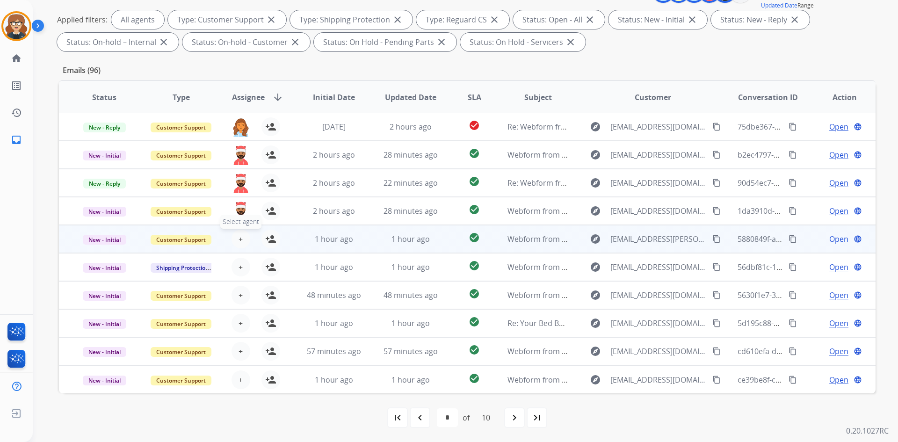
click at [240, 239] on span "+" at bounding box center [241, 238] width 4 height 11
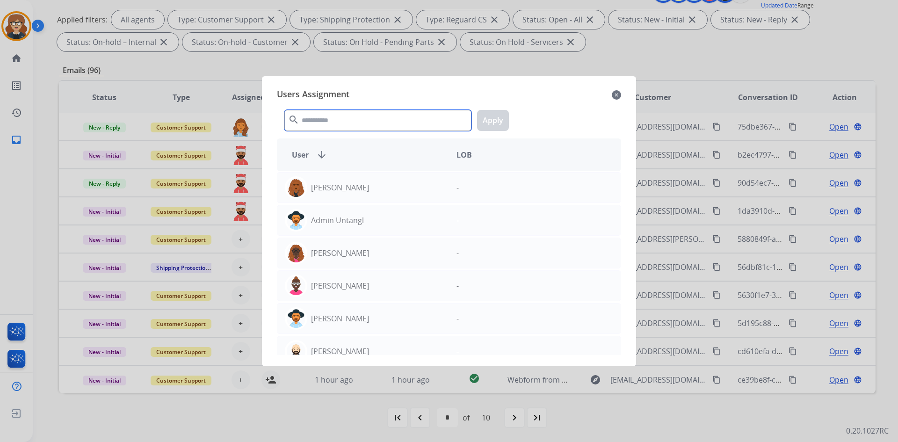
click at [312, 123] on input "text" at bounding box center [377, 120] width 187 height 21
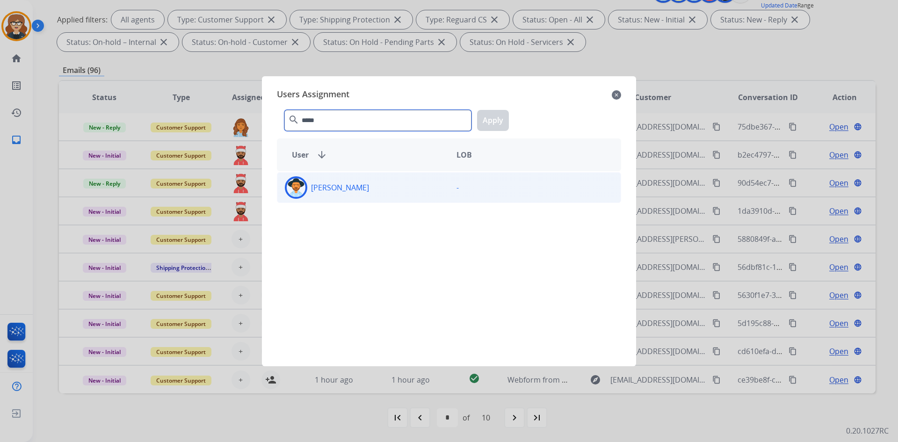
type input "*****"
click at [291, 188] on img at bounding box center [296, 187] width 19 height 19
click at [492, 116] on button "Apply" at bounding box center [493, 120] width 32 height 21
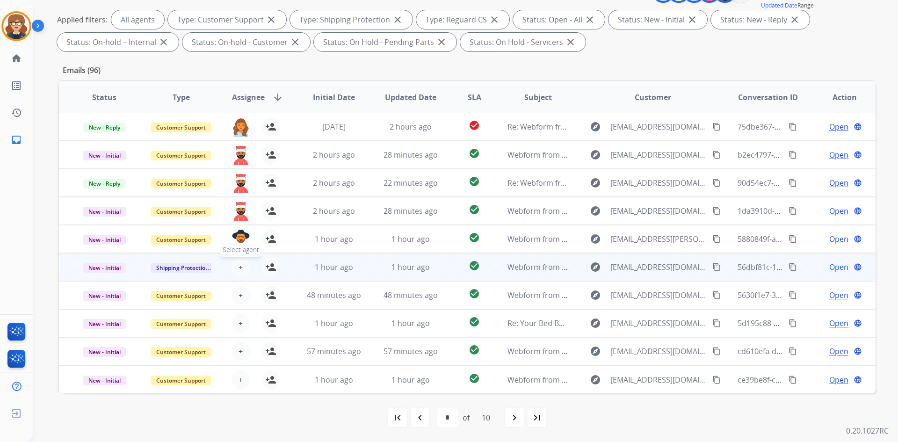
click at [235, 268] on button "+ Select agent" at bounding box center [241, 267] width 19 height 19
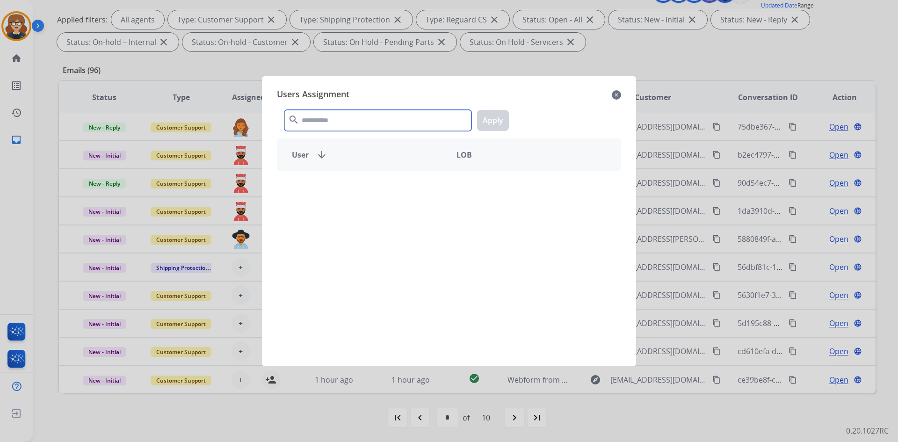
click at [308, 123] on input "text" at bounding box center [377, 120] width 187 height 21
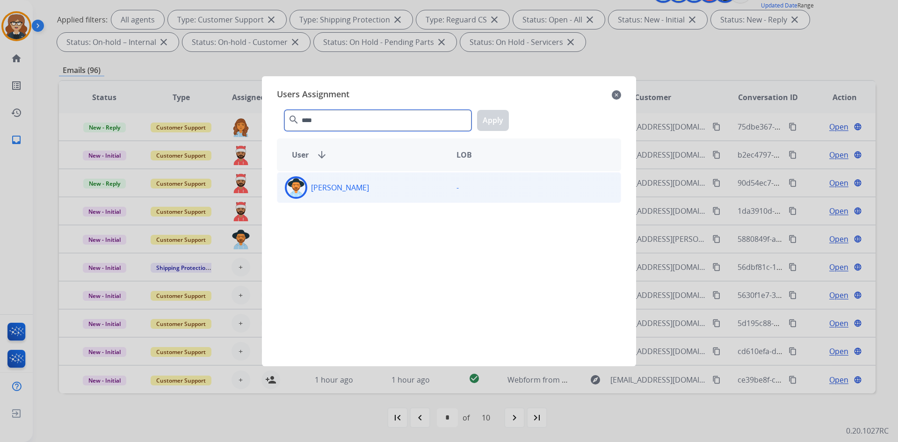
type input "****"
click at [295, 187] on img at bounding box center [296, 187] width 19 height 19
click at [501, 119] on button "Apply" at bounding box center [493, 120] width 32 height 21
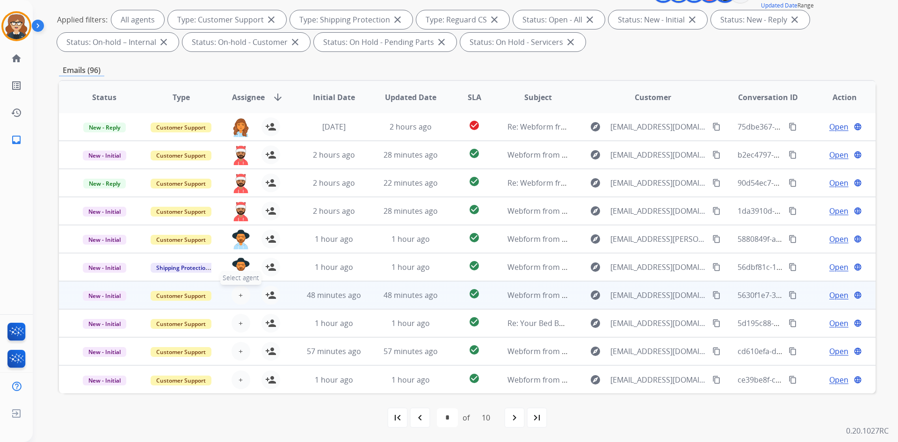
click at [240, 294] on span "+" at bounding box center [241, 295] width 4 height 11
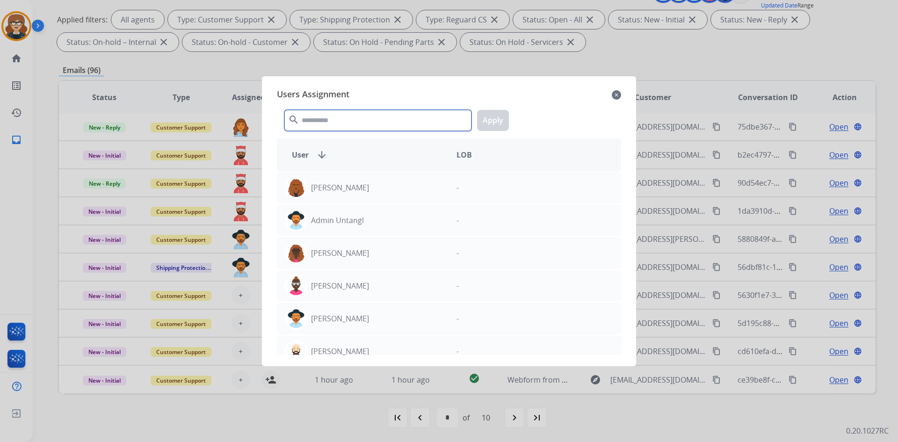
click at [335, 124] on input "text" at bounding box center [377, 120] width 187 height 21
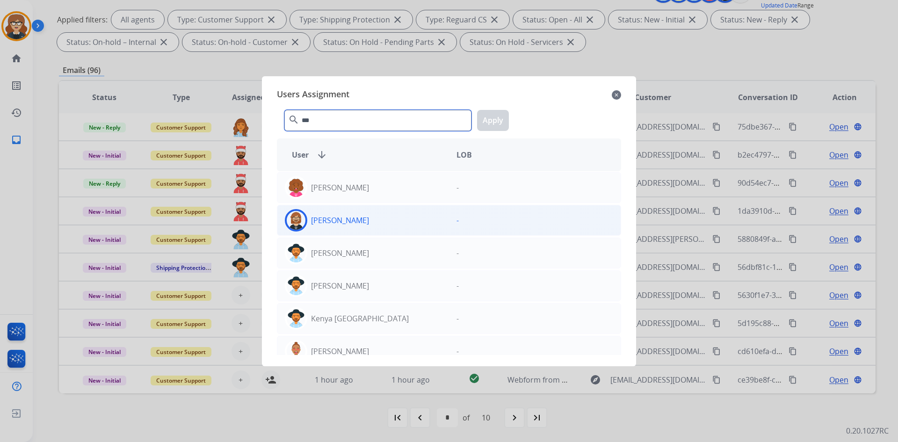
type input "***"
click at [295, 218] on img at bounding box center [296, 220] width 19 height 19
click at [498, 118] on button "Apply" at bounding box center [493, 120] width 32 height 21
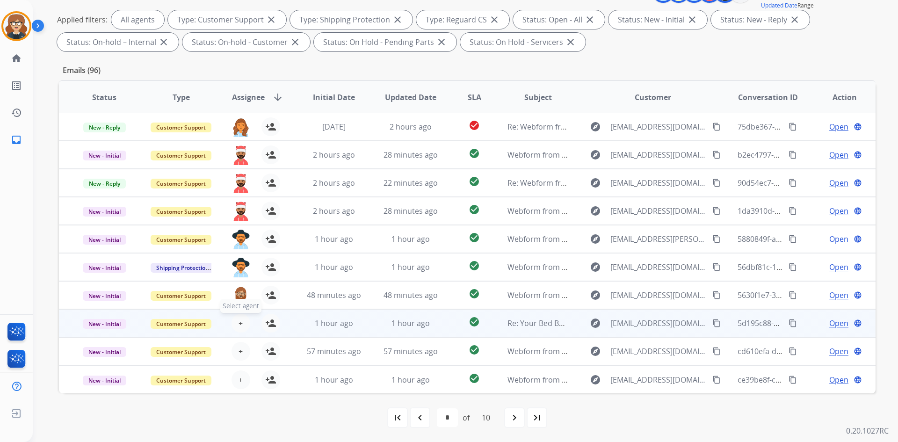
click at [241, 324] on span "+" at bounding box center [241, 323] width 4 height 11
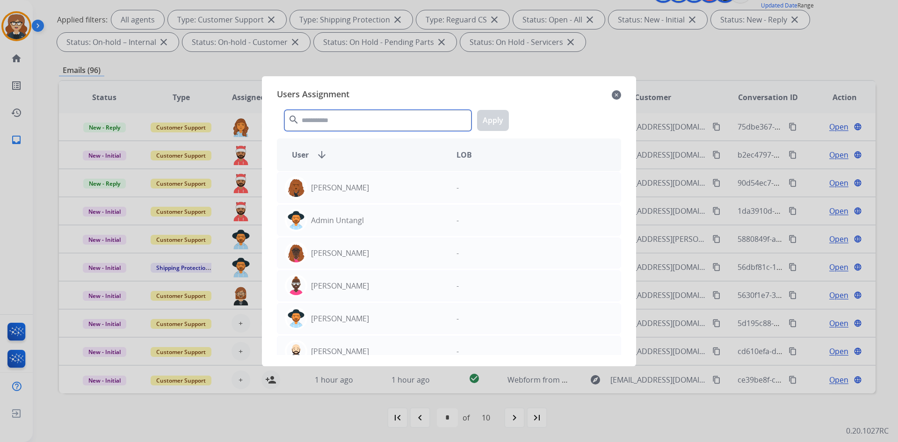
click at [308, 119] on input "text" at bounding box center [377, 120] width 187 height 21
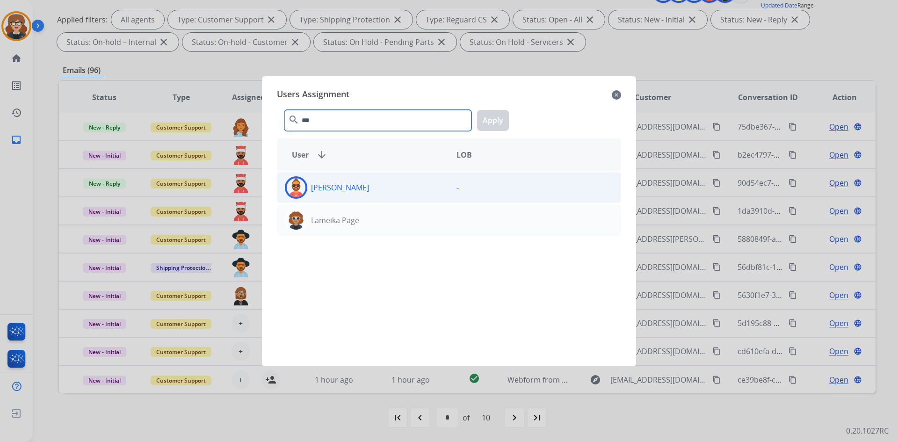
type input "***"
click at [295, 181] on img at bounding box center [296, 187] width 19 height 19
click at [495, 120] on button "Apply" at bounding box center [493, 120] width 32 height 21
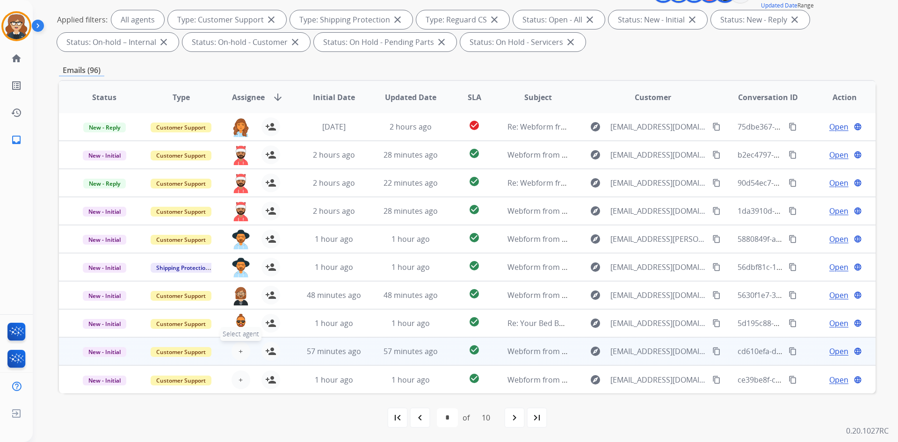
click at [241, 347] on button "+ Select agent" at bounding box center [241, 351] width 19 height 19
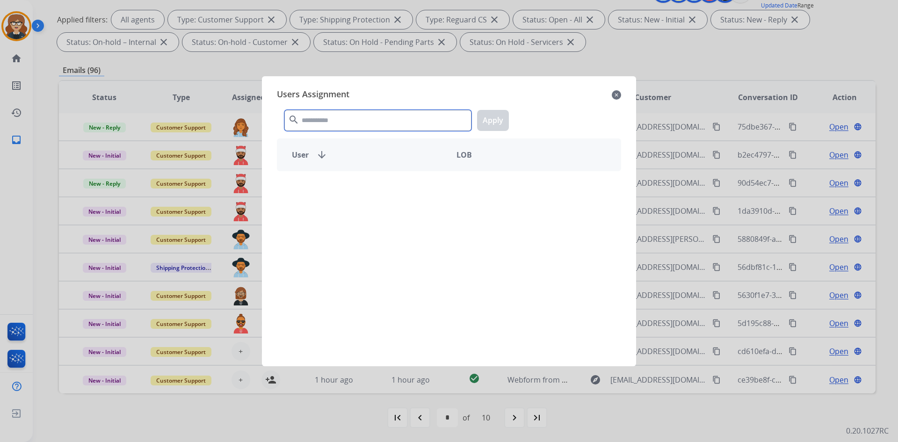
click at [369, 116] on input "text" at bounding box center [377, 120] width 187 height 21
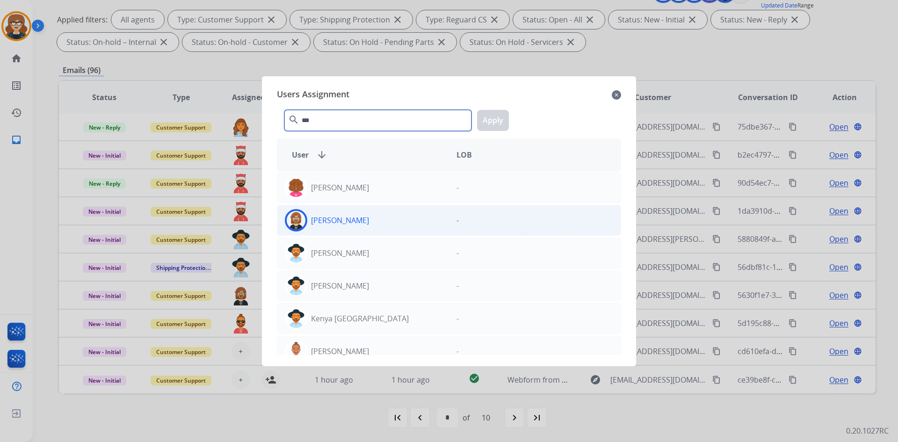
type input "***"
click at [298, 219] on img at bounding box center [296, 220] width 19 height 19
drag, startPoint x: 510, startPoint y: 114, endPoint x: 178, endPoint y: 44, distance: 339.4
click at [510, 114] on div "*** search Apply" at bounding box center [449, 118] width 344 height 32
click at [493, 116] on button "Apply" at bounding box center [493, 120] width 32 height 21
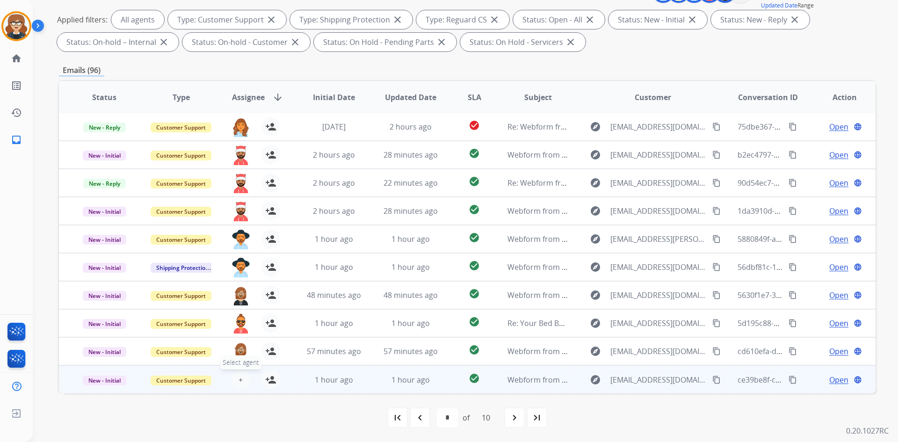
click at [239, 377] on span "+" at bounding box center [241, 379] width 4 height 11
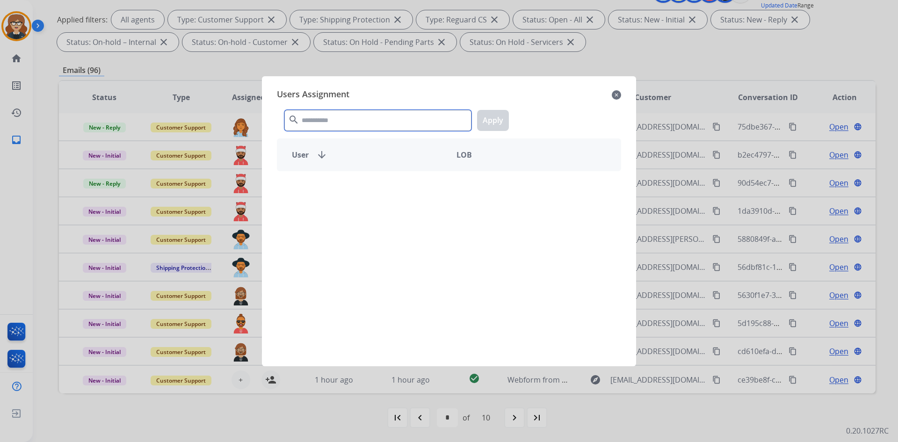
click at [348, 118] on input "text" at bounding box center [377, 120] width 187 height 21
type input "****"
click at [305, 186] on img at bounding box center [296, 187] width 19 height 19
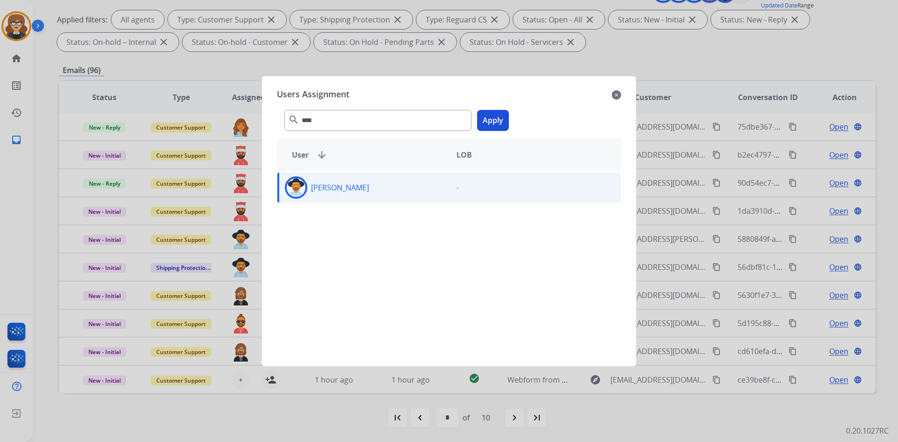
click at [478, 121] on button "Apply" at bounding box center [493, 120] width 32 height 21
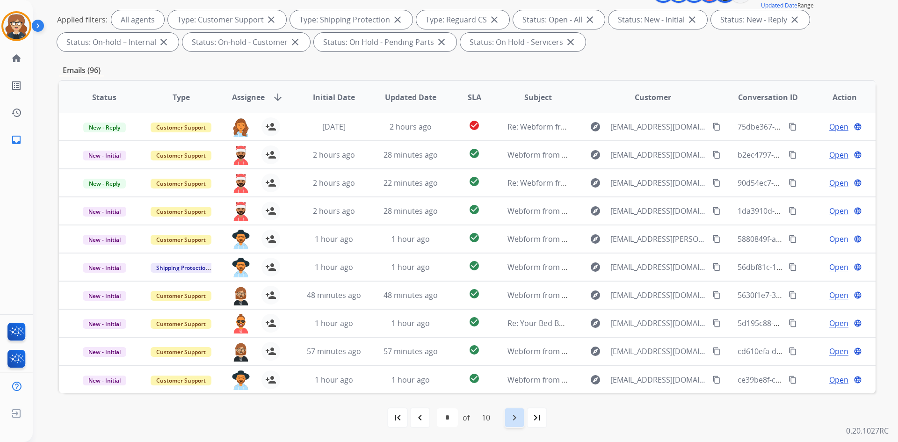
click at [516, 418] on mat-icon "navigate_next" at bounding box center [514, 417] width 11 height 11
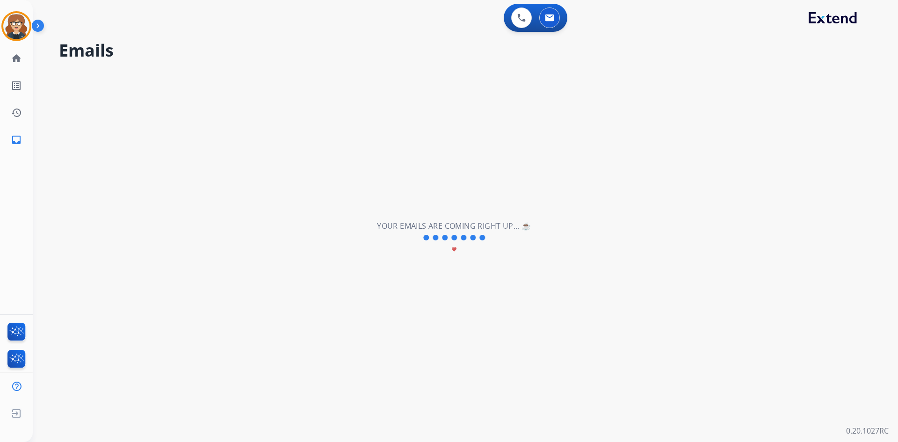
scroll to position [0, 0]
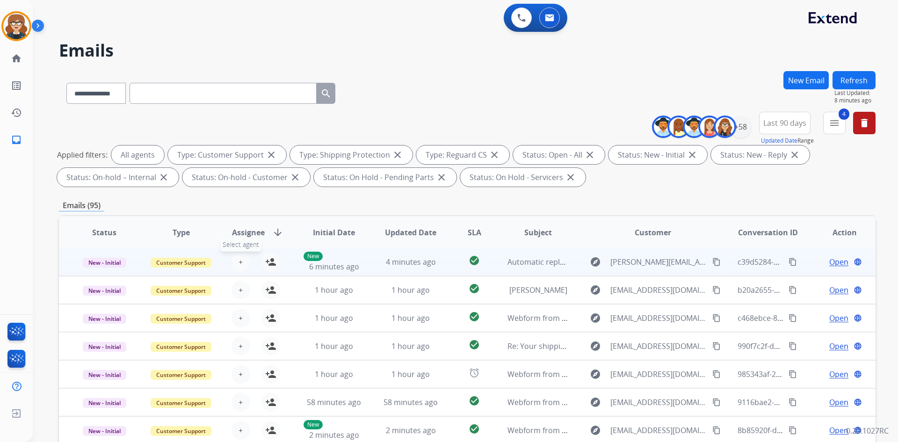
click at [241, 263] on span "+" at bounding box center [241, 261] width 4 height 11
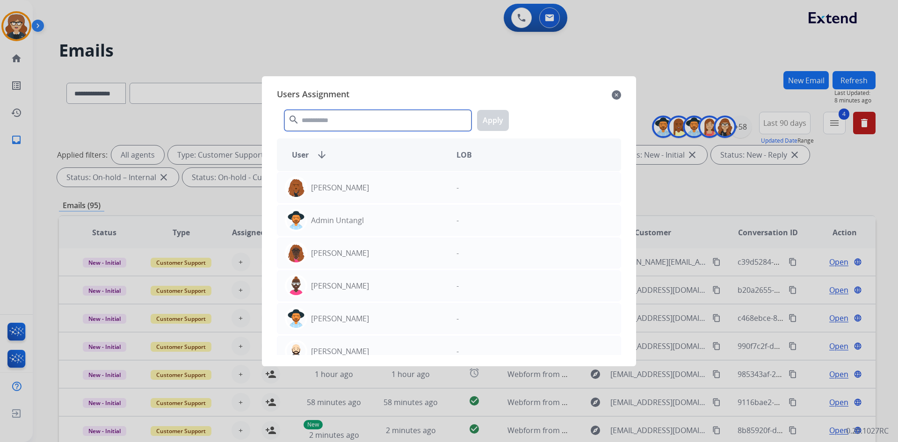
click at [338, 124] on input "text" at bounding box center [377, 120] width 187 height 21
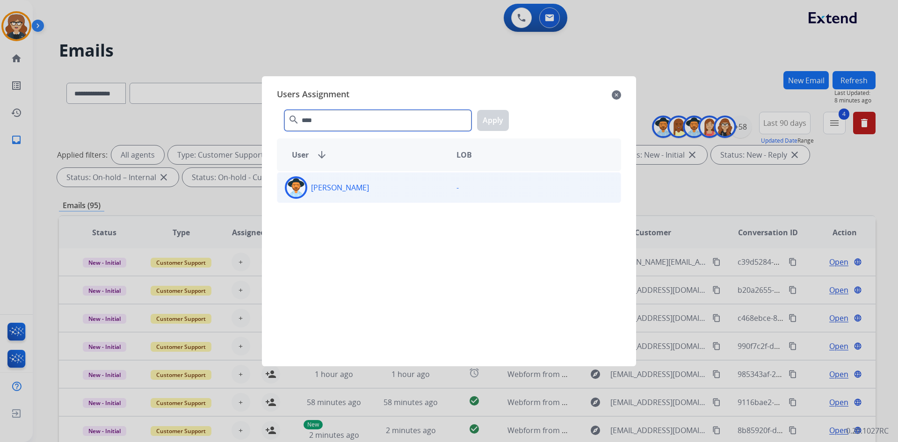
type input "****"
click at [295, 182] on img at bounding box center [296, 187] width 19 height 19
click at [488, 122] on button "Apply" at bounding box center [493, 120] width 32 height 21
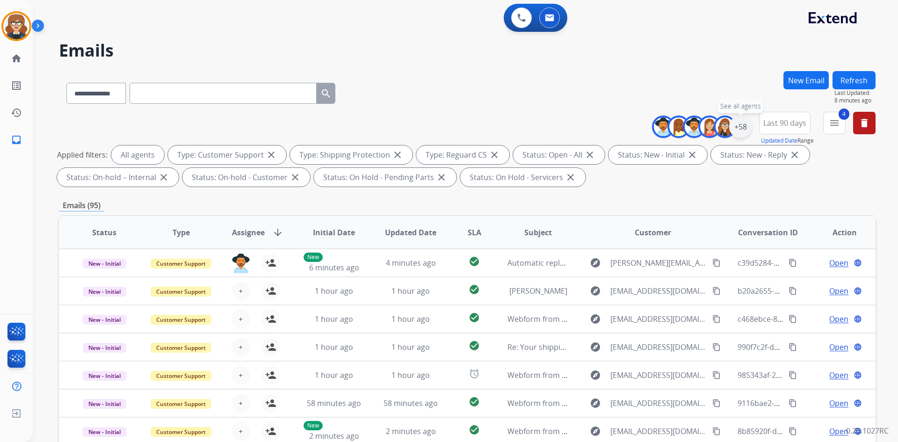
drag, startPoint x: 738, startPoint y: 124, endPoint x: 746, endPoint y: 134, distance: 12.6
click at [738, 124] on div "+58" at bounding box center [740, 127] width 22 height 22
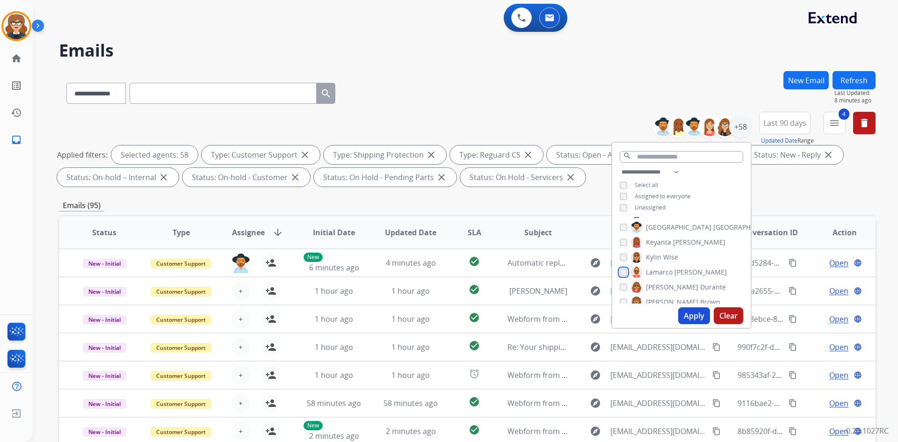
scroll to position [380, 0]
click at [695, 311] on button "Apply" at bounding box center [694, 315] width 32 height 17
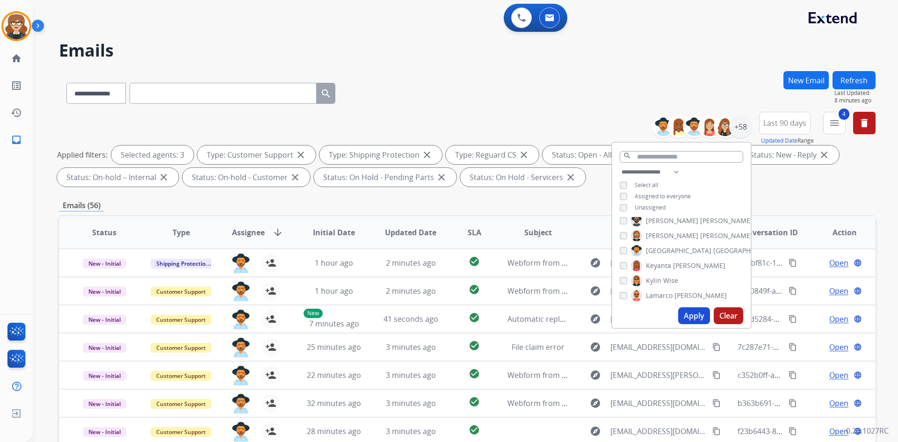
click at [823, 188] on div "**********" at bounding box center [467, 151] width 817 height 79
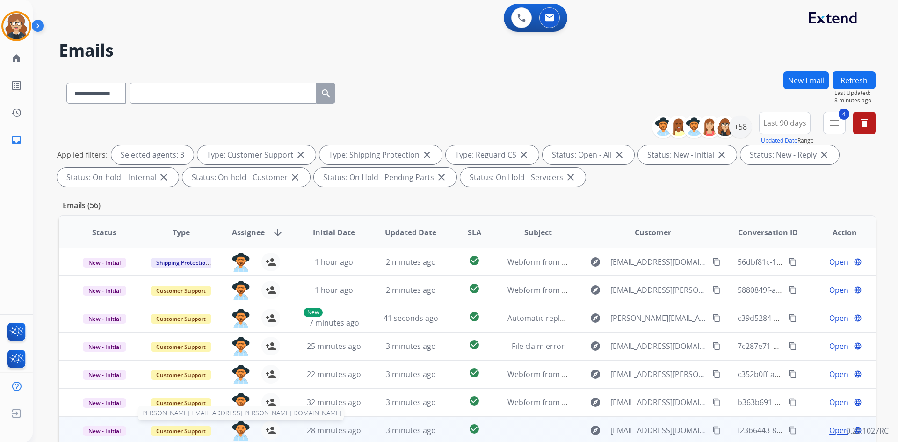
scroll to position [135, 0]
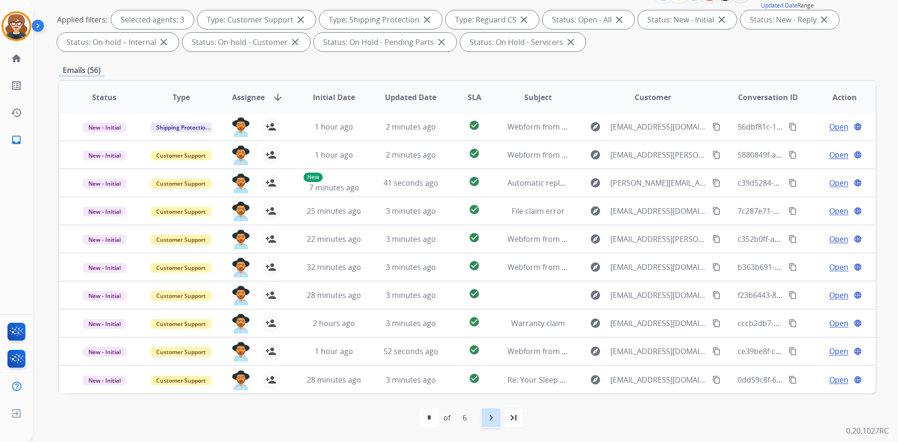
click at [487, 415] on mat-icon "navigate_next" at bounding box center [491, 417] width 11 height 11
select select "*"
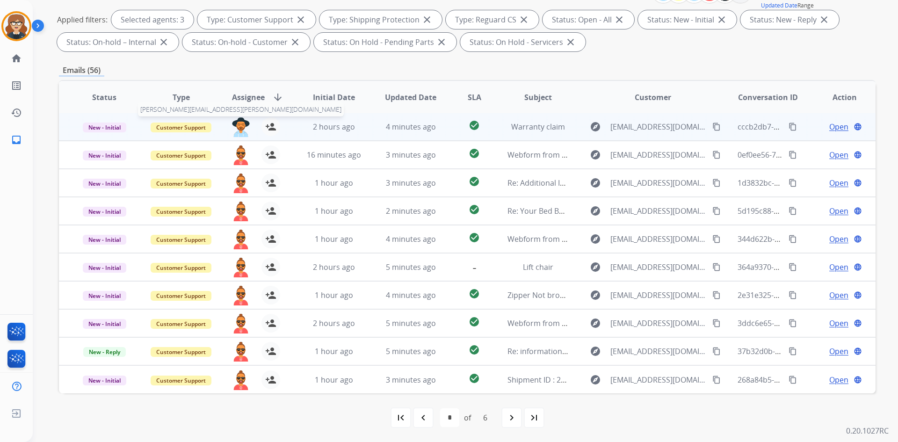
click at [243, 134] on img at bounding box center [241, 127] width 19 height 20
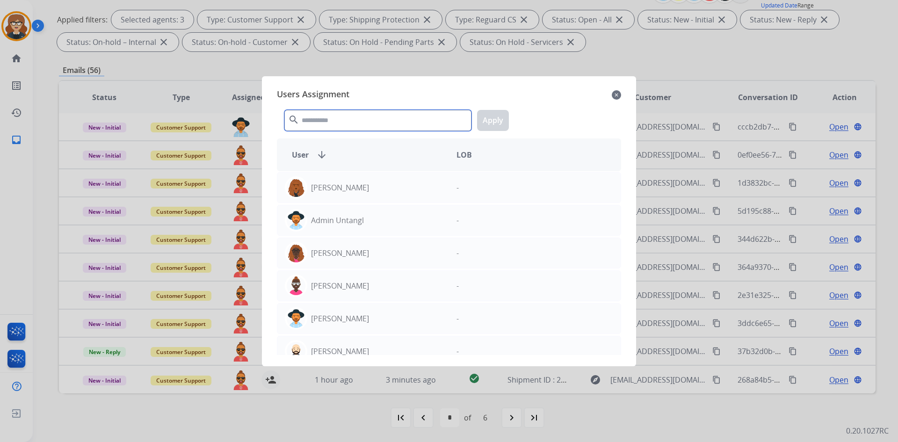
click at [328, 123] on input "text" at bounding box center [377, 120] width 187 height 21
type input "*"
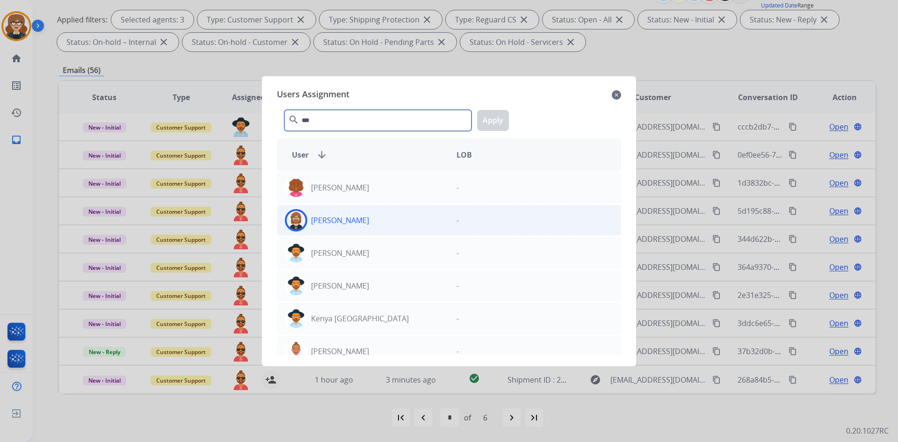
type input "***"
click at [297, 217] on img at bounding box center [296, 220] width 19 height 19
click at [498, 117] on button "Apply" at bounding box center [493, 120] width 32 height 21
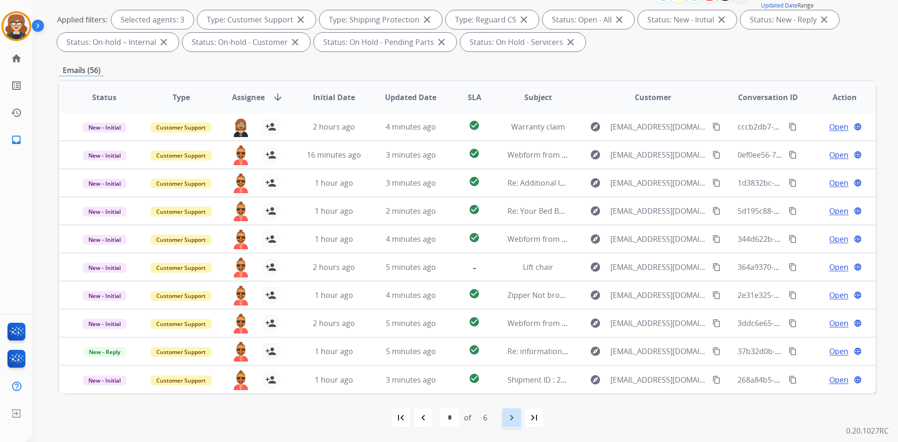
click at [514, 421] on mat-icon "navigate_next" at bounding box center [511, 417] width 11 height 11
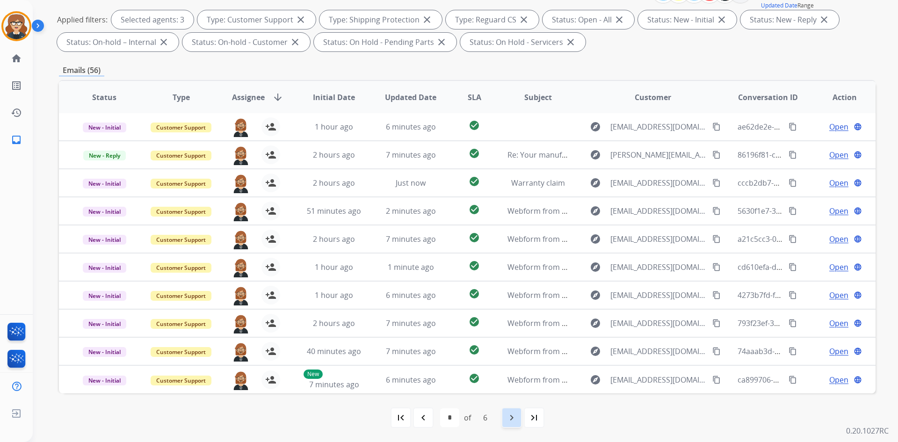
click at [507, 416] on mat-icon "navigate_next" at bounding box center [511, 417] width 11 height 11
select select "*"
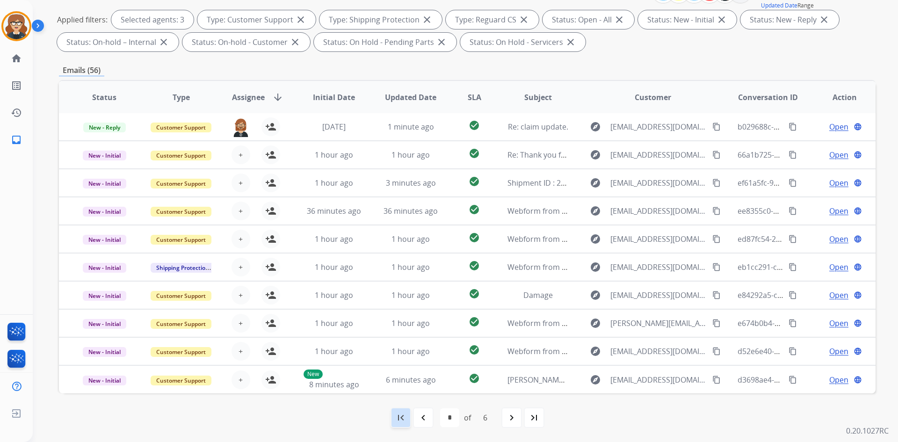
click at [398, 419] on mat-icon "first_page" at bounding box center [400, 417] width 11 height 11
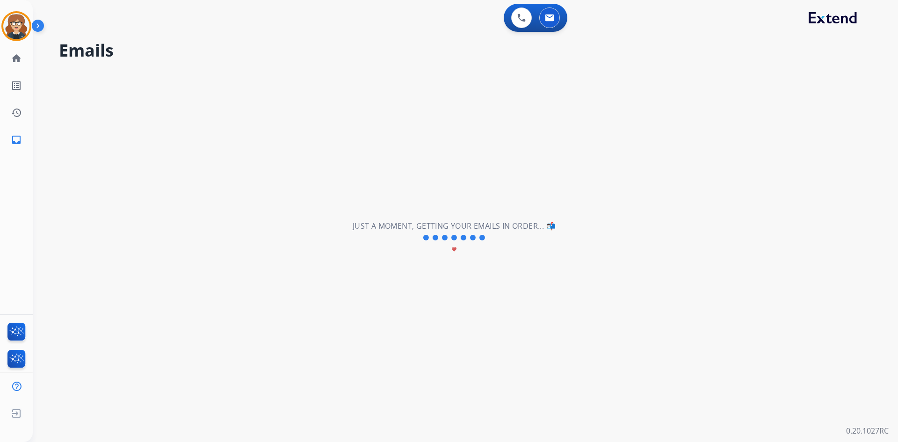
scroll to position [0, 0]
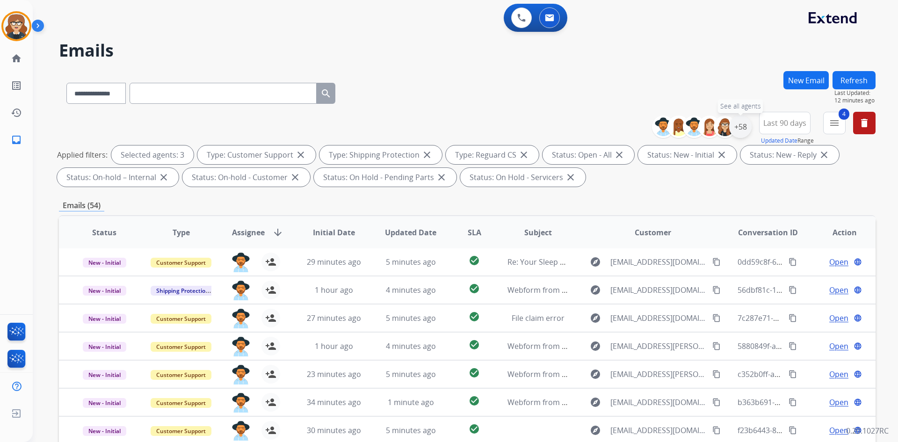
click at [735, 127] on div "+58" at bounding box center [740, 127] width 22 height 22
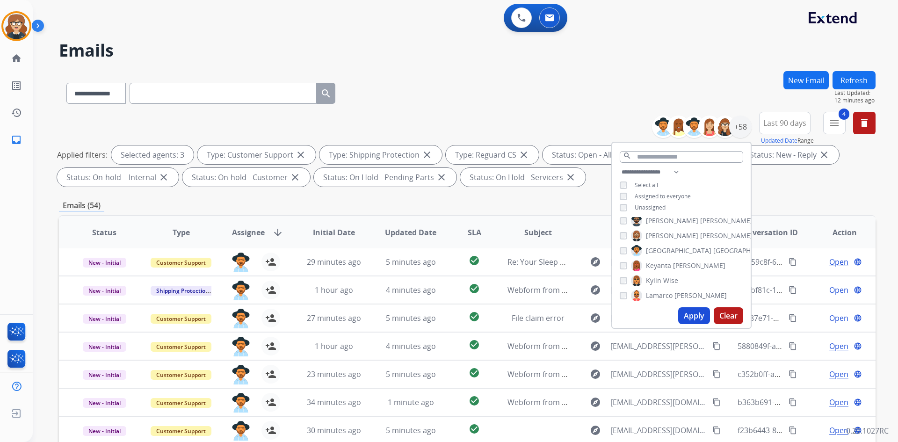
click at [693, 316] on button "Apply" at bounding box center [694, 315] width 32 height 17
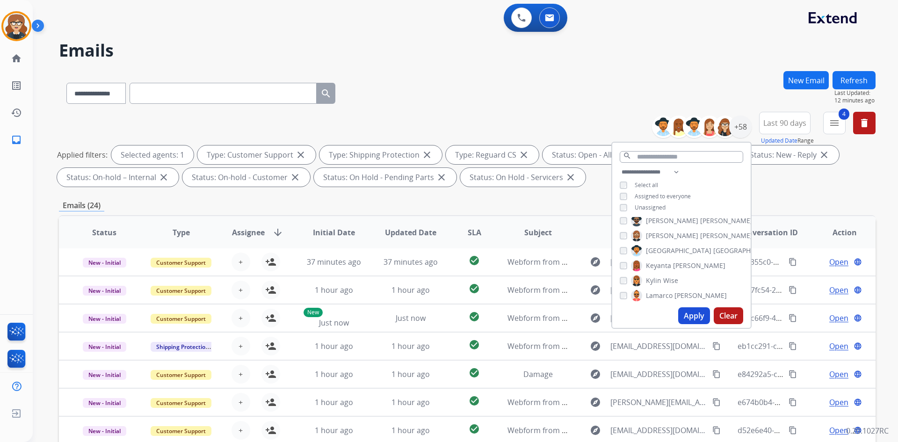
click at [701, 317] on button "Apply" at bounding box center [694, 315] width 32 height 17
click at [651, 83] on div "**********" at bounding box center [467, 91] width 817 height 41
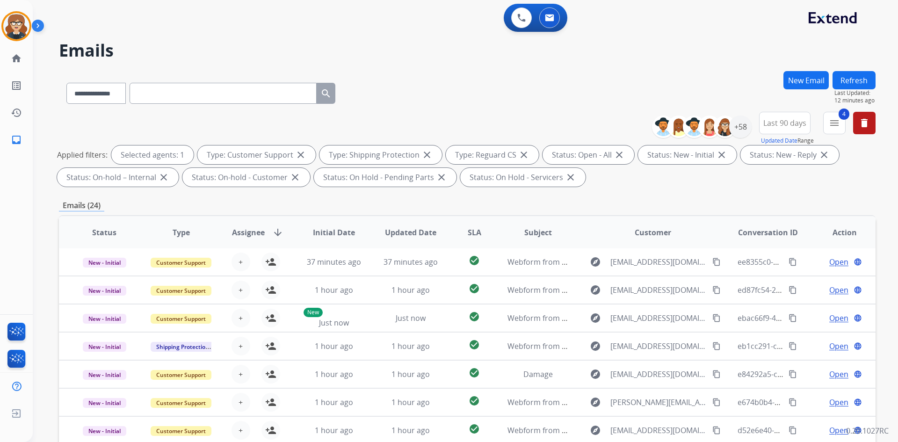
click at [776, 190] on div "**********" at bounding box center [467, 151] width 817 height 79
click at [742, 132] on div "+58" at bounding box center [740, 127] width 22 height 22
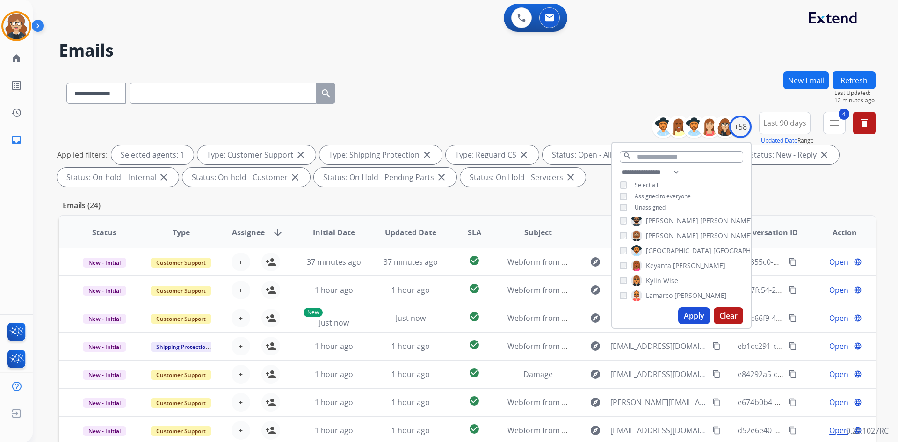
click at [839, 182] on div "Applied filters: Selected agents: 1 Type: Customer Support close Type: Shipping…" at bounding box center [465, 166] width 817 height 41
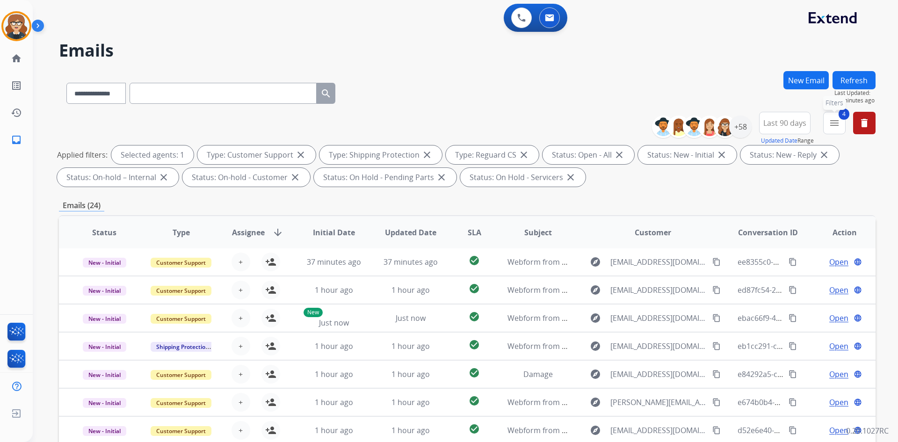
click at [835, 127] on mat-icon "menu" at bounding box center [834, 122] width 11 height 11
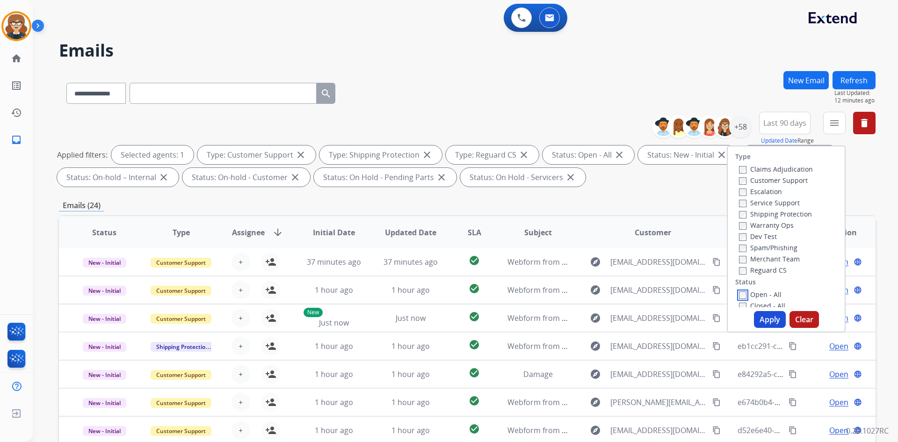
scroll to position [68, 0]
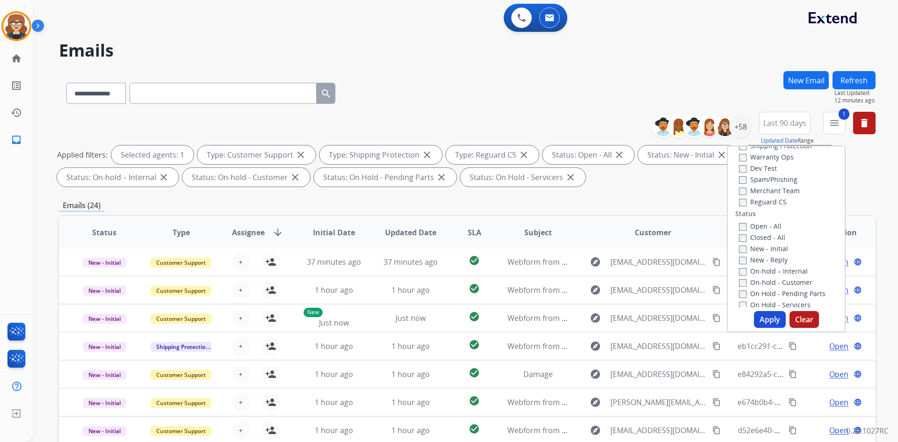
drag, startPoint x: 753, startPoint y: 51, endPoint x: 762, endPoint y: 77, distance: 28.0
click at [753, 51] on h2 "Emails" at bounding box center [467, 50] width 817 height 19
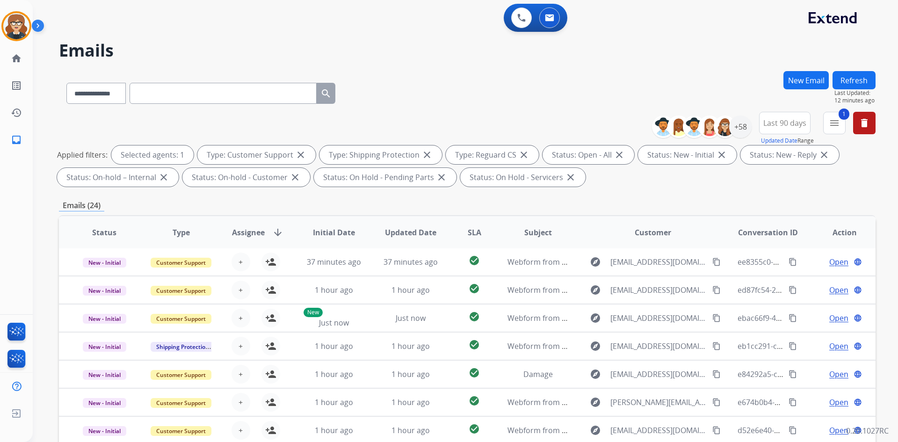
click at [794, 121] on span "Last 90 days" at bounding box center [785, 123] width 43 height 4
click at [778, 151] on div "Custom" at bounding box center [781, 157] width 51 height 14
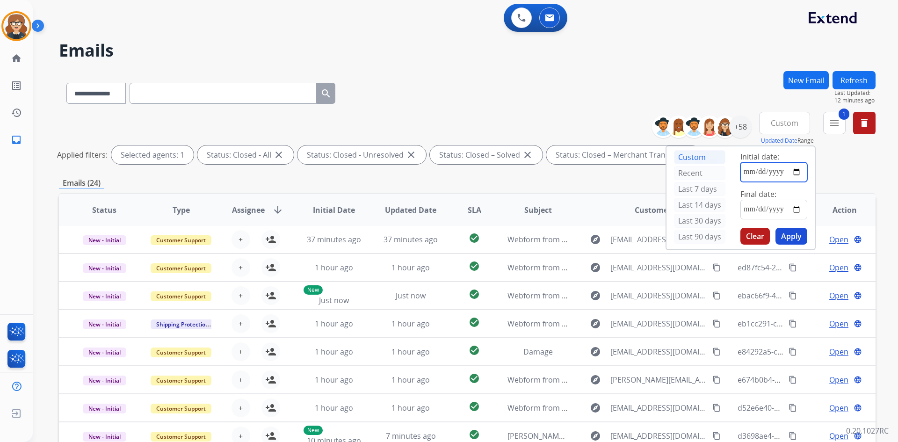
click at [797, 170] on input "date" at bounding box center [774, 172] width 67 height 20
type input "**********"
click at [789, 209] on input "date" at bounding box center [774, 210] width 67 height 20
click at [796, 209] on input "date" at bounding box center [774, 210] width 67 height 20
type input "**********"
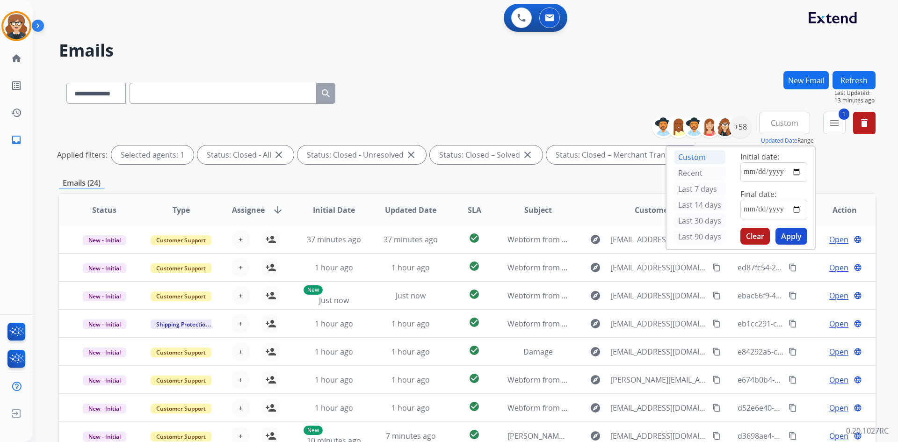
click at [703, 64] on div "**********" at bounding box center [454, 255] width 843 height 442
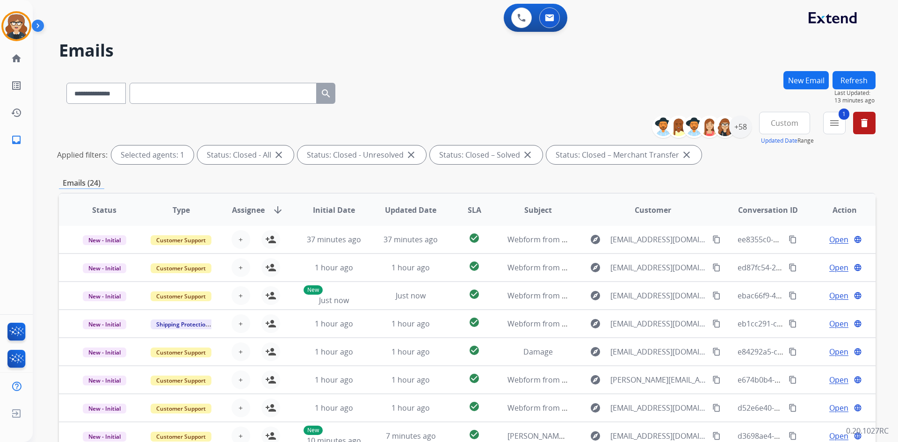
drag, startPoint x: 772, startPoint y: 122, endPoint x: 796, endPoint y: 160, distance: 45.4
click at [772, 122] on span "Custom" at bounding box center [785, 123] width 28 height 4
click at [764, 236] on div "Last 90 days" at bounding box center [781, 237] width 51 height 14
click at [831, 118] on mat-icon "menu" at bounding box center [834, 122] width 11 height 11
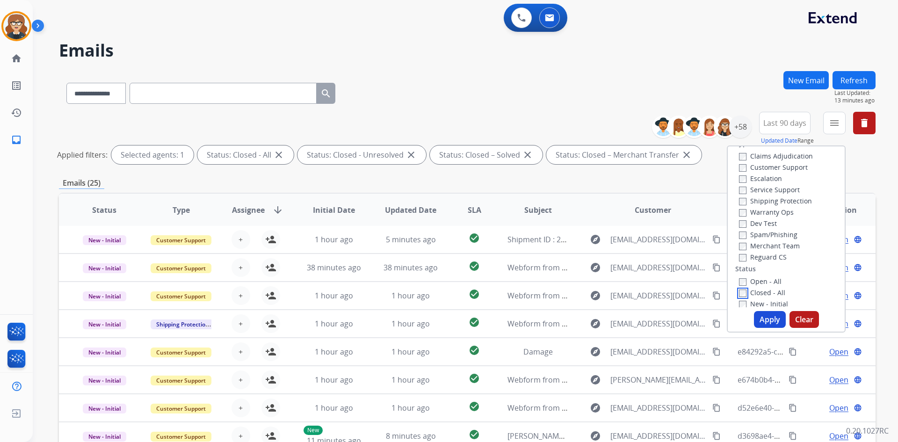
scroll to position [0, 0]
click at [763, 314] on button "Apply" at bounding box center [770, 319] width 32 height 17
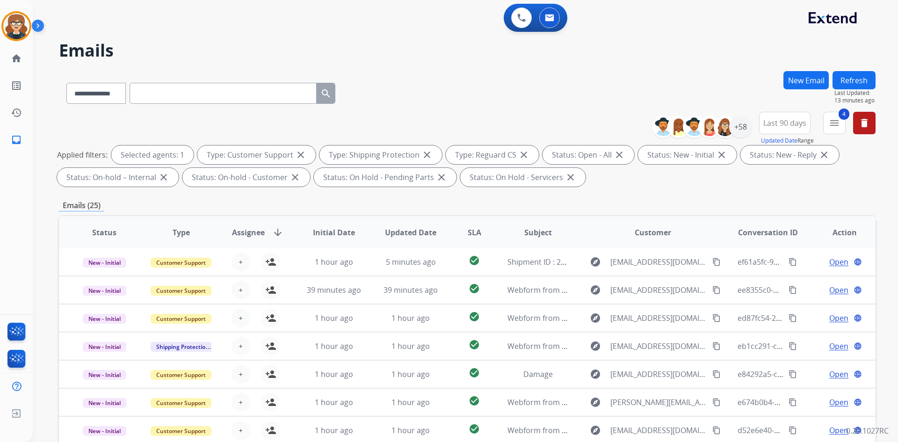
click at [716, 181] on div "Applied filters: Selected agents: 1 Type: Customer Support close Type: Shipping…" at bounding box center [465, 166] width 817 height 41
click at [740, 123] on div "+58" at bounding box center [740, 127] width 22 height 22
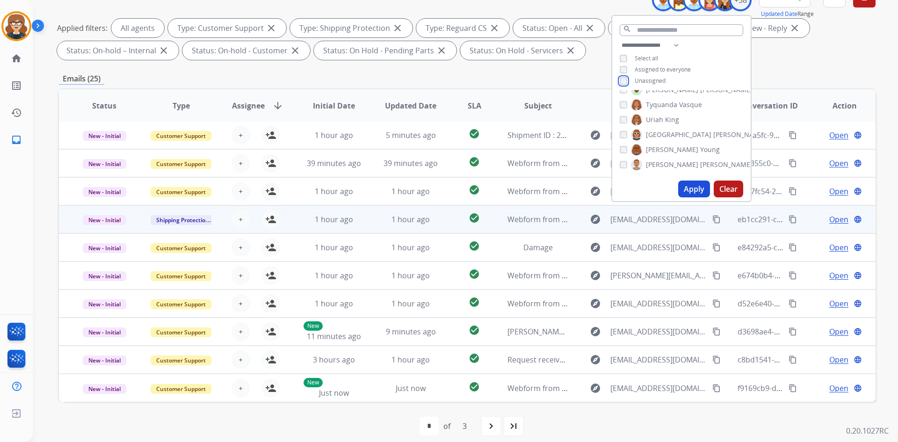
scroll to position [135, 0]
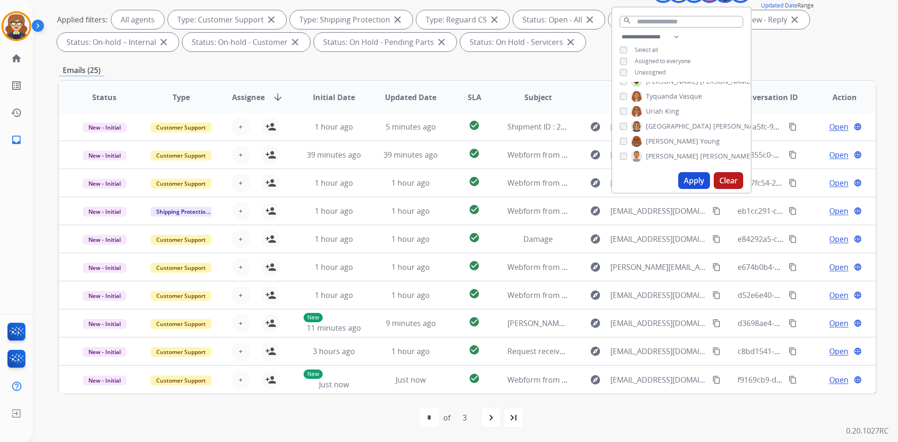
click at [694, 179] on button "Apply" at bounding box center [694, 180] width 32 height 17
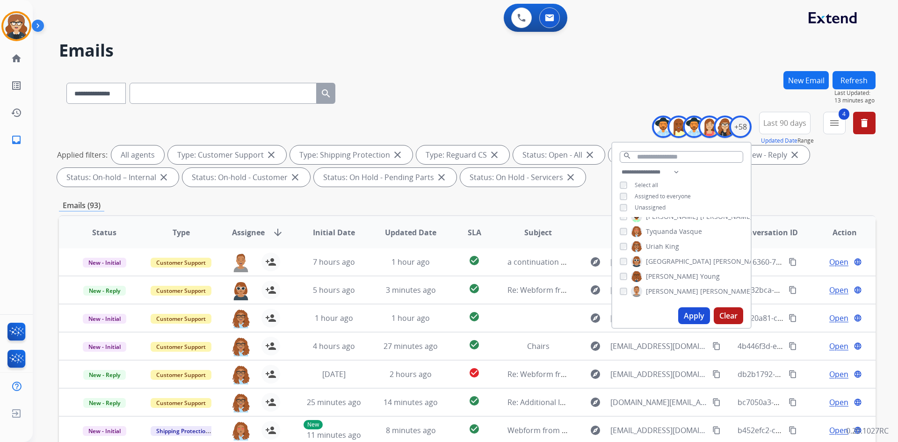
click at [649, 67] on div "**********" at bounding box center [454, 255] width 843 height 442
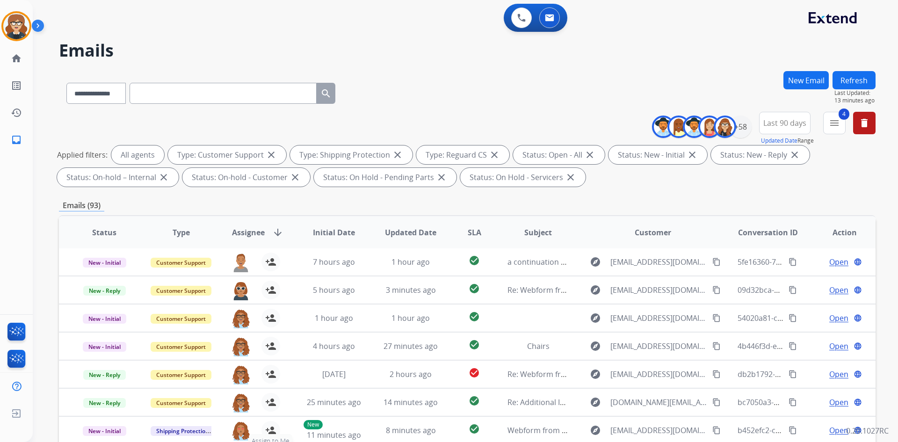
scroll to position [135, 0]
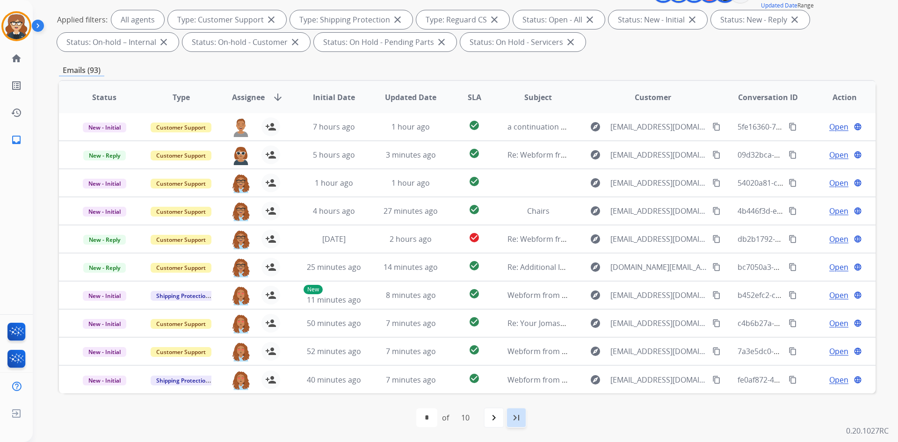
click at [517, 417] on mat-icon "last_page" at bounding box center [516, 417] width 11 height 11
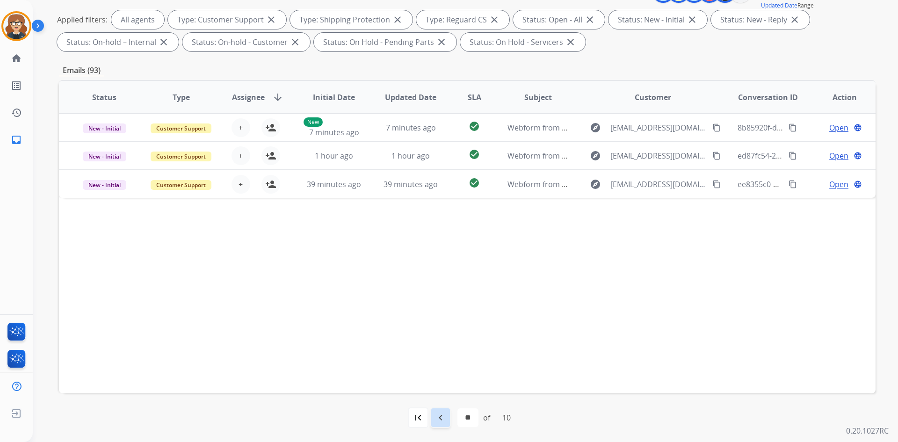
click at [447, 420] on div "navigate_before" at bounding box center [440, 418] width 21 height 21
